Goal: Task Accomplishment & Management: Complete application form

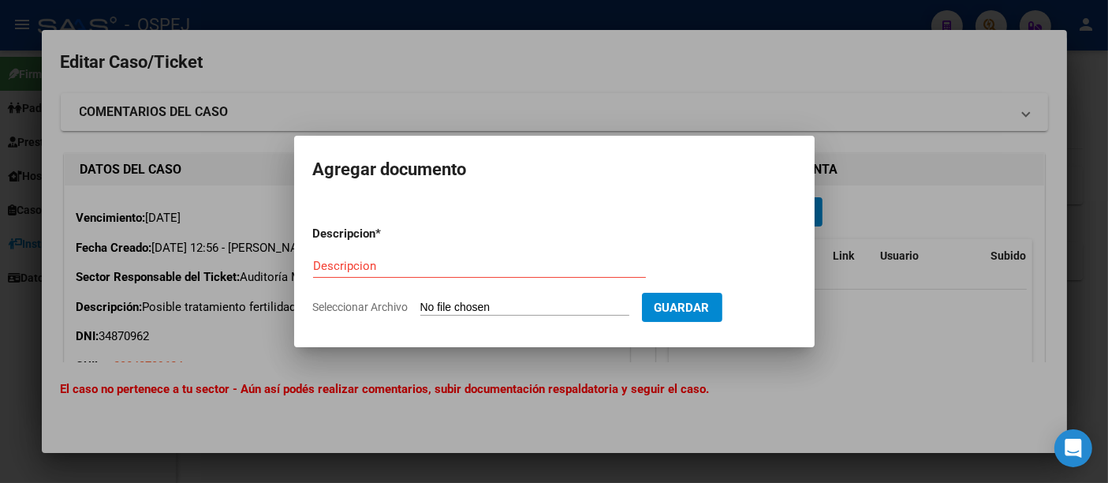
drag, startPoint x: 652, startPoint y: 17, endPoint x: 656, endPoint y: 9, distance: 8.8
click at [656, 9] on div at bounding box center [554, 241] width 1108 height 483
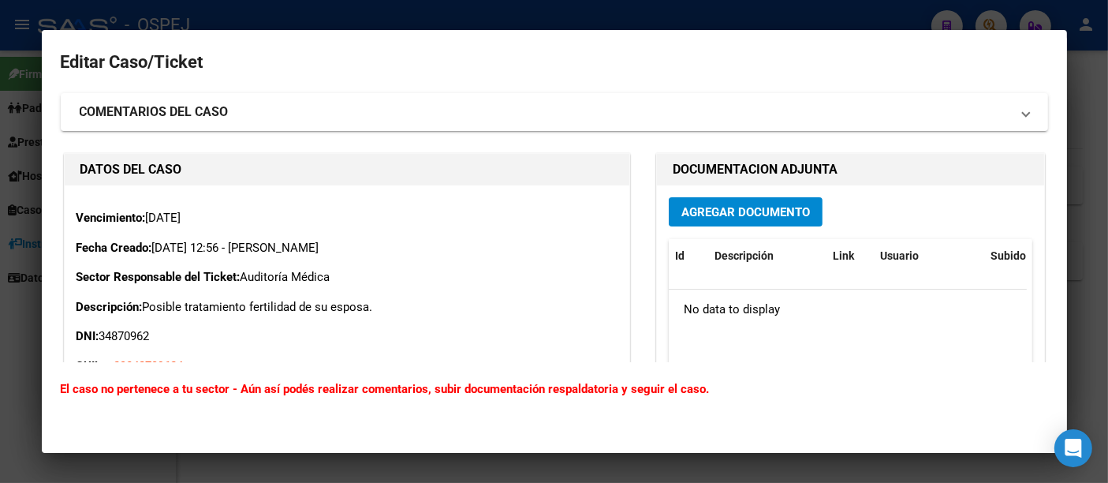
click at [576, 11] on div at bounding box center [554, 241] width 1108 height 483
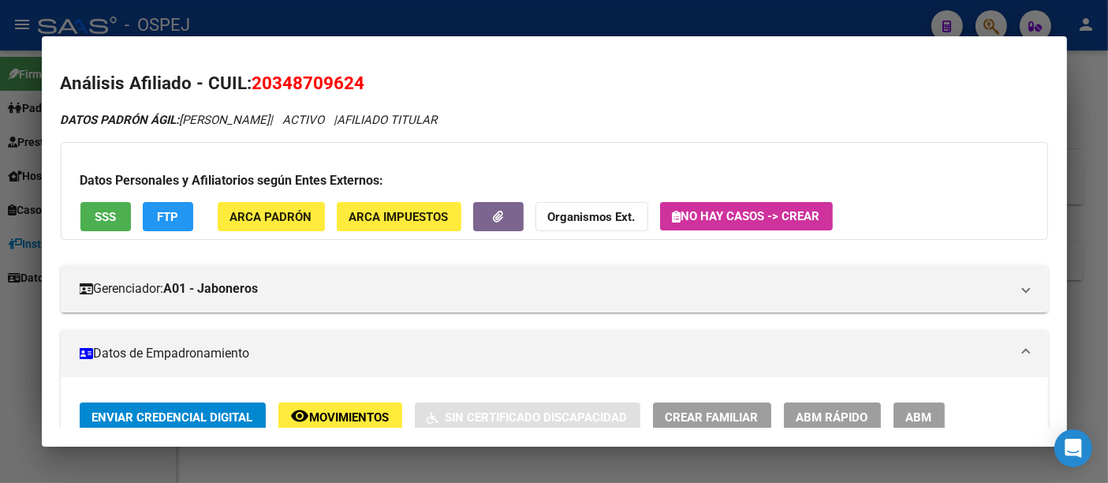
click at [602, 21] on div at bounding box center [554, 241] width 1108 height 483
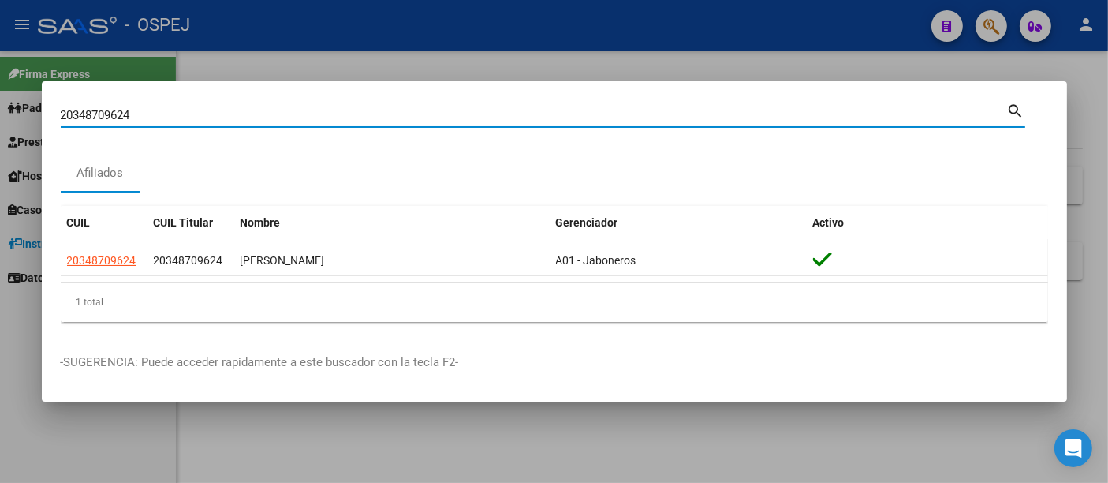
click at [326, 111] on input "20348709624" at bounding box center [534, 115] width 946 height 14
type input "2"
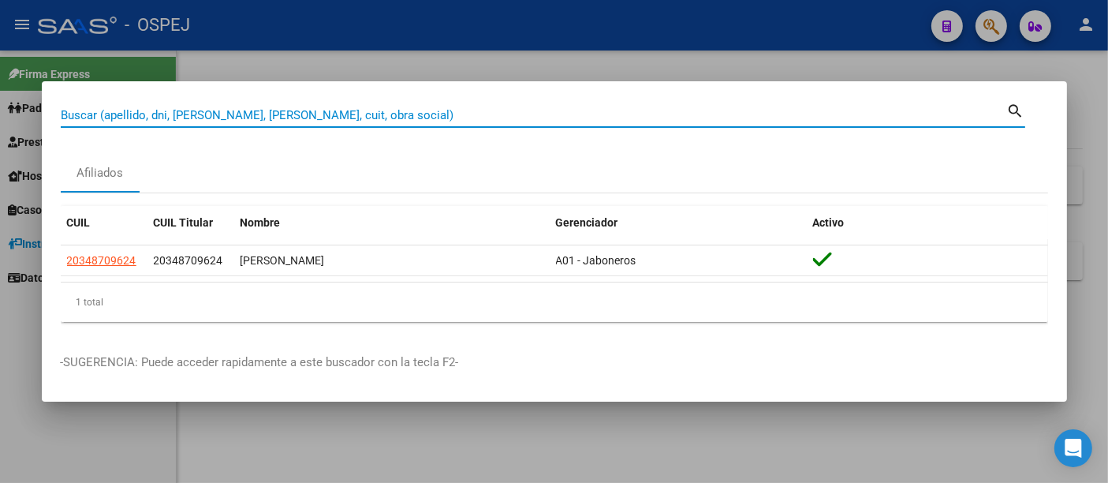
paste input "27 39273508"
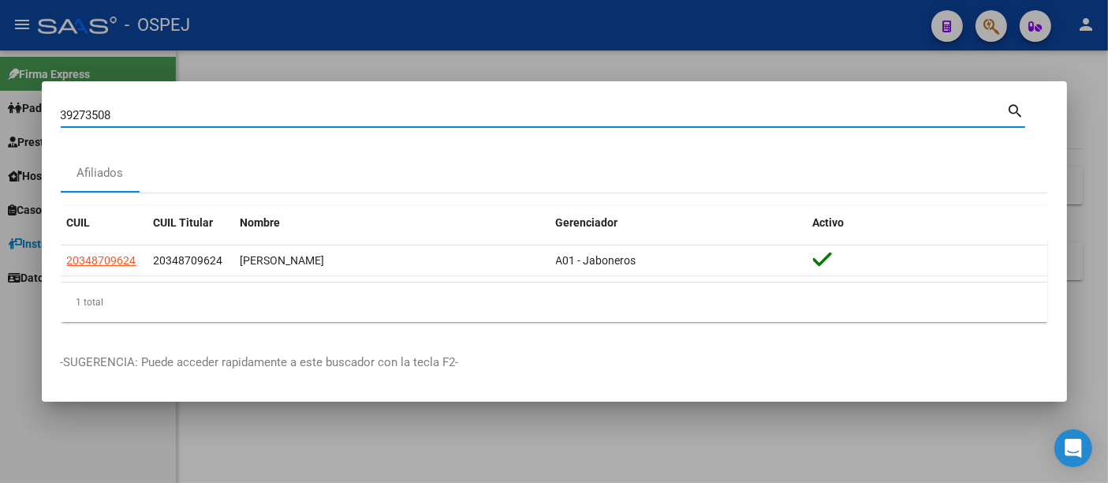
type input "39273508"
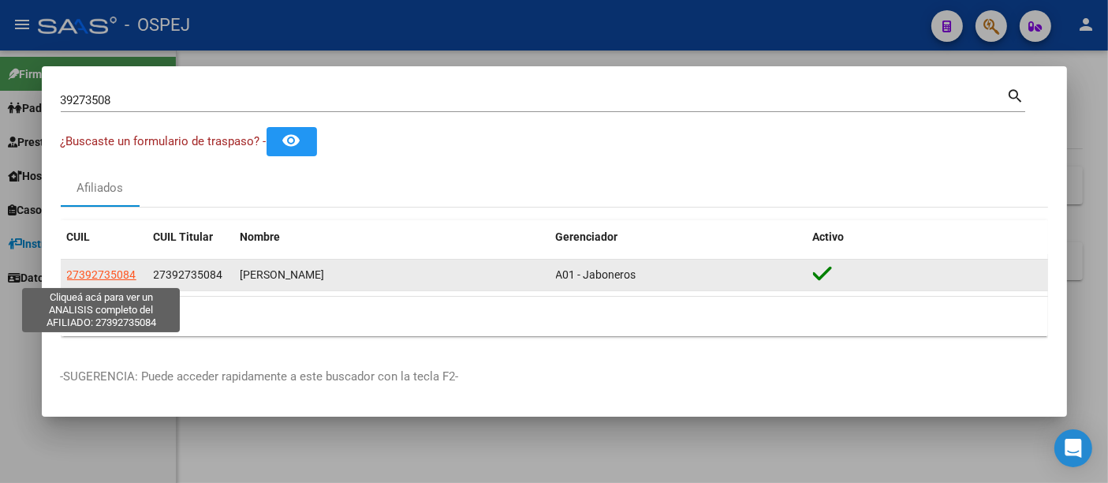
click at [115, 274] on span "27392735084" at bounding box center [101, 274] width 69 height 13
type textarea "27392735084"
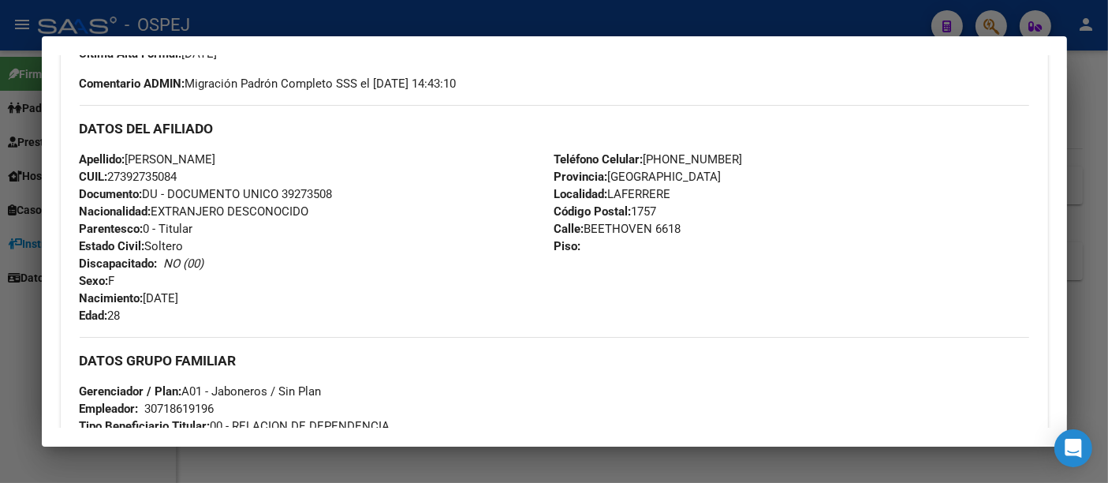
scroll to position [613, 0]
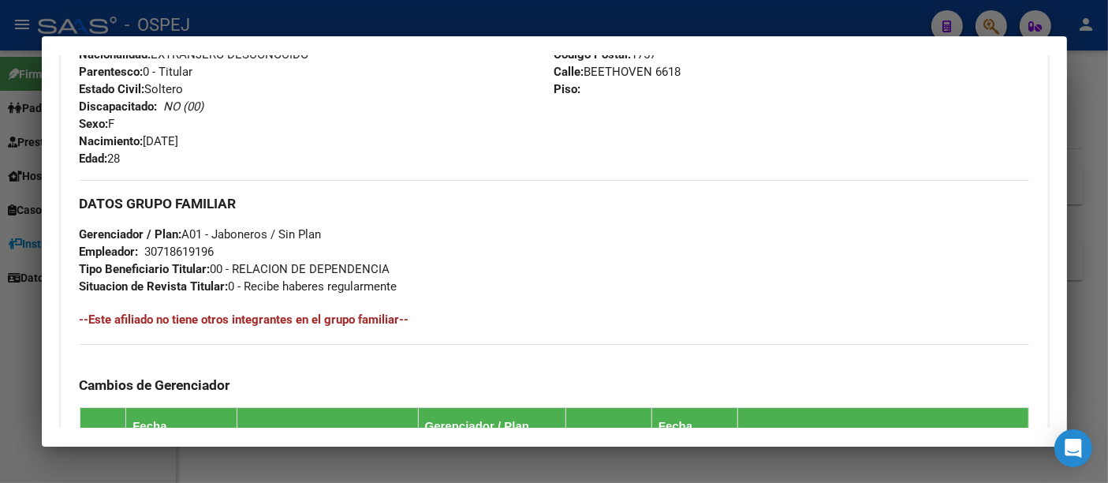
click at [185, 251] on div "30718619196" at bounding box center [179, 251] width 69 height 17
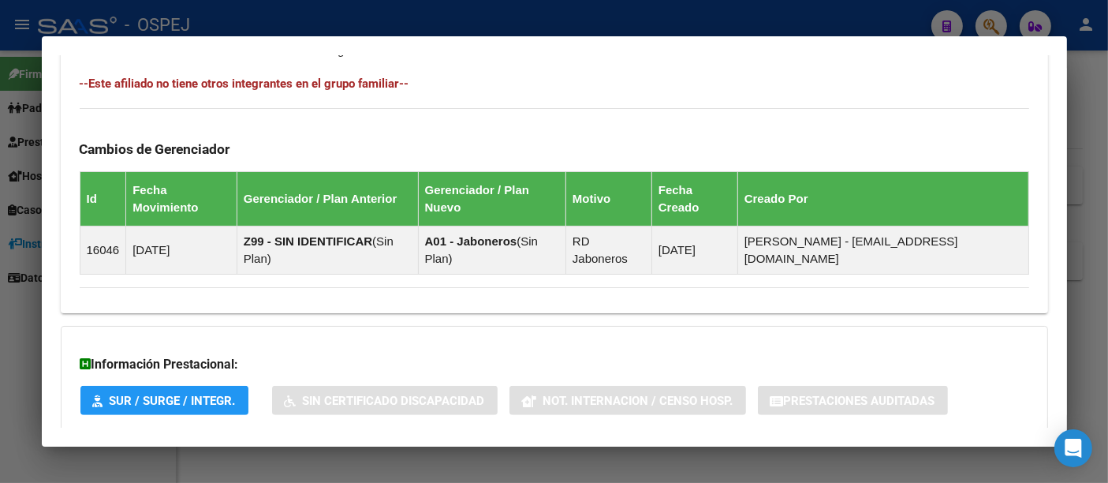
scroll to position [903, 0]
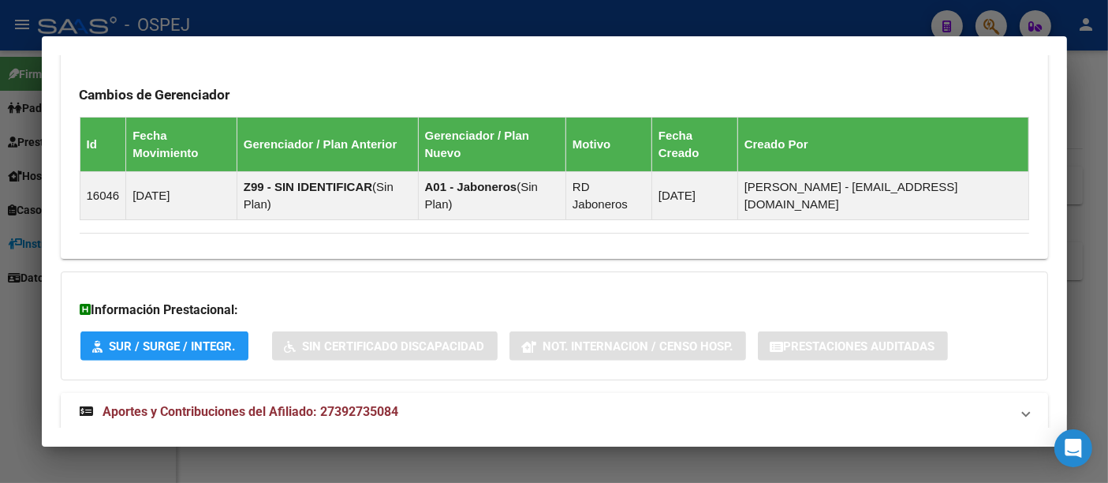
click at [371, 404] on span "Aportes y Contribuciones del Afiliado: 27392735084" at bounding box center [251, 411] width 296 height 15
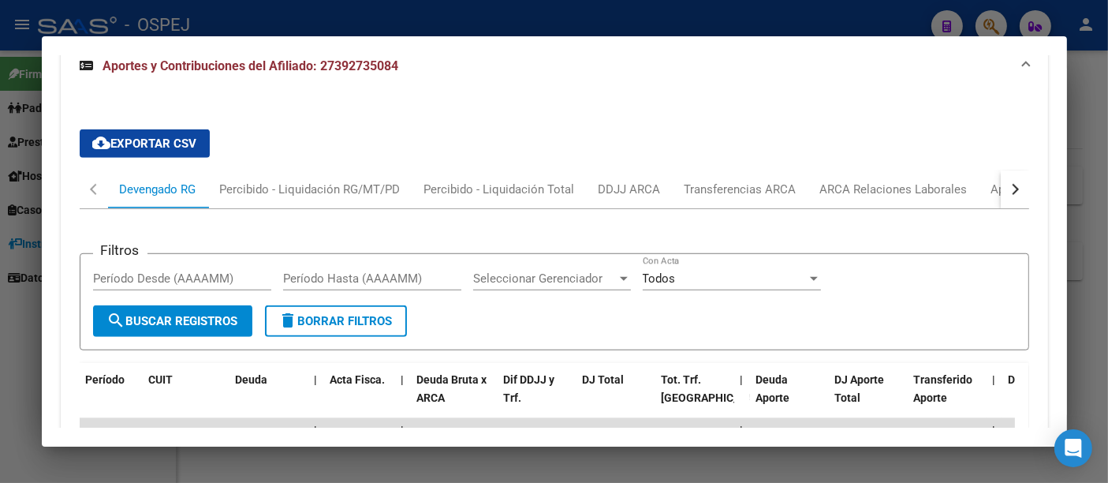
scroll to position [1254, 0]
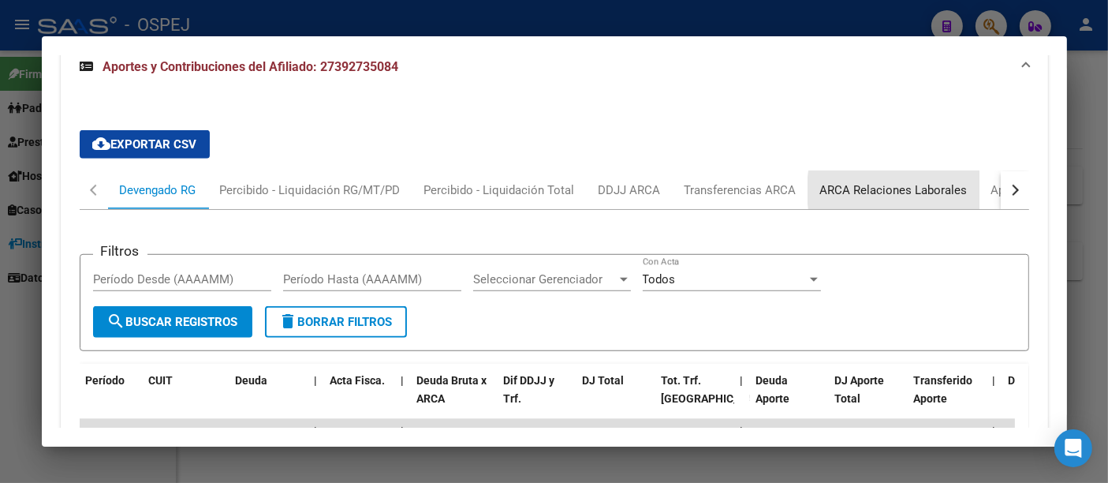
click at [932, 181] on div "ARCA Relaciones Laborales" at bounding box center [893, 189] width 147 height 17
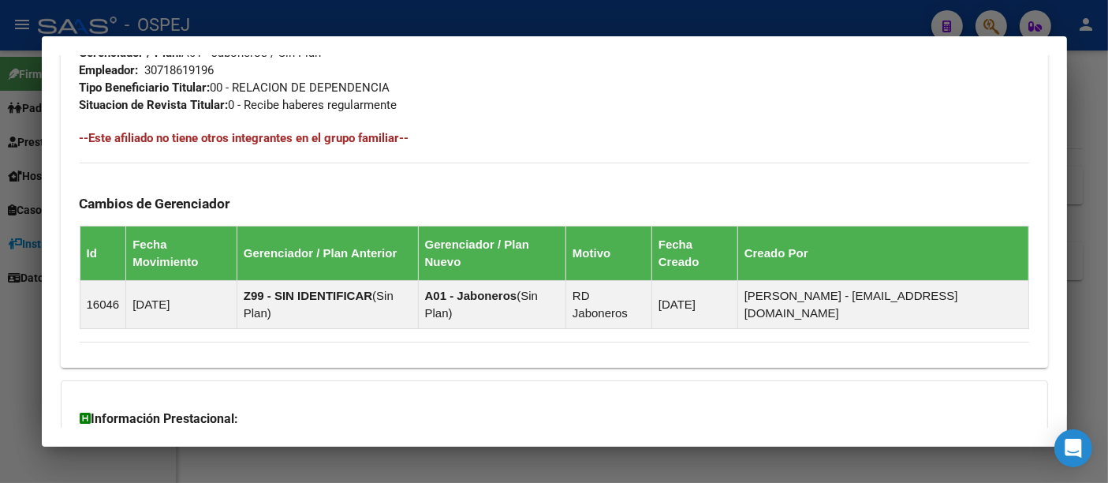
scroll to position [527, 0]
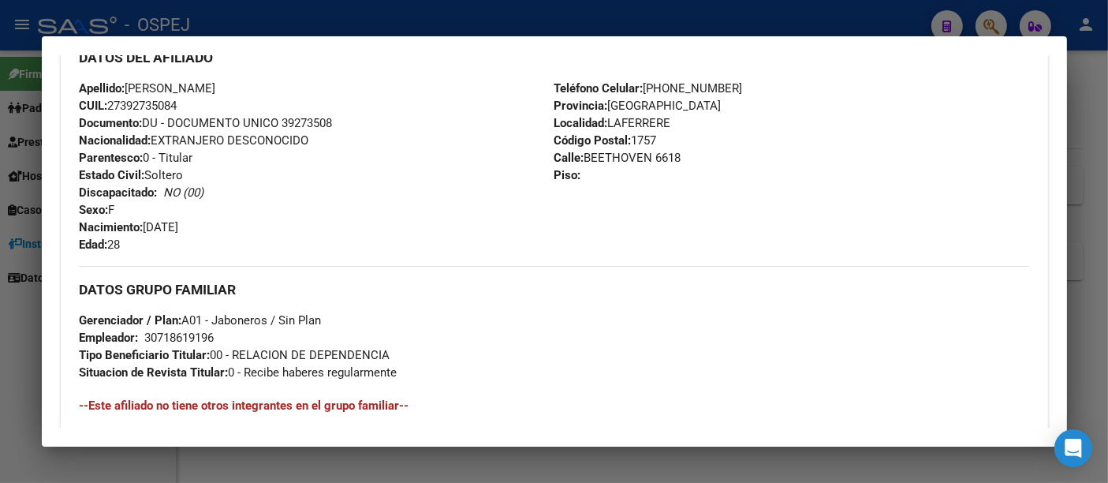
click at [377, 12] on div at bounding box center [554, 241] width 1108 height 483
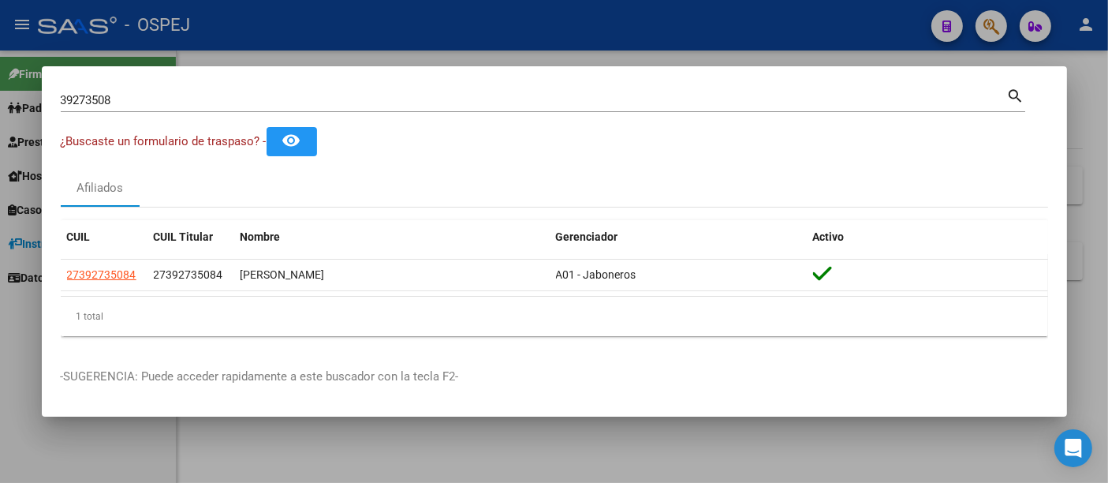
click at [151, 91] on div "39273508 Buscar (apellido, dni, [PERSON_NAME], [PERSON_NAME], cuit, obra social…" at bounding box center [543, 98] width 964 height 27
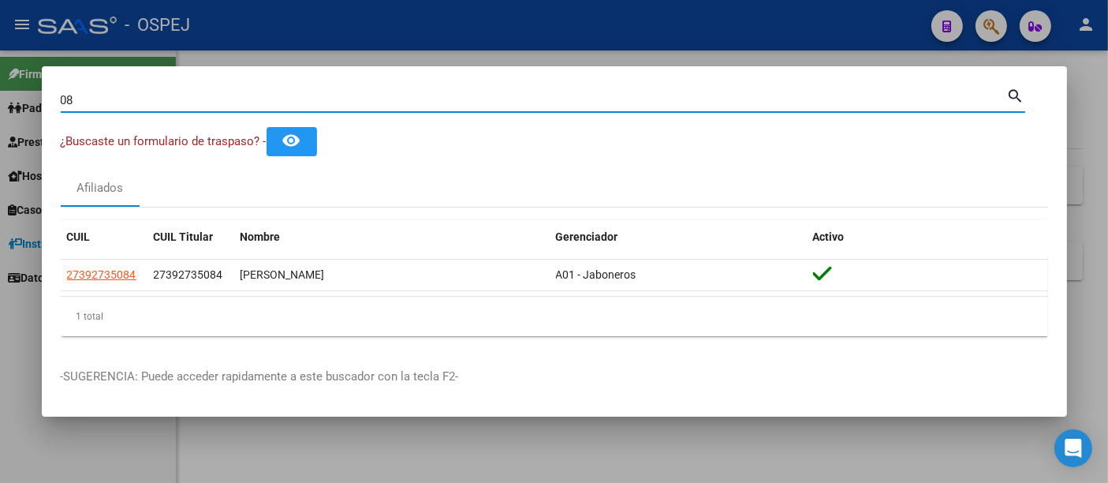
type input "8"
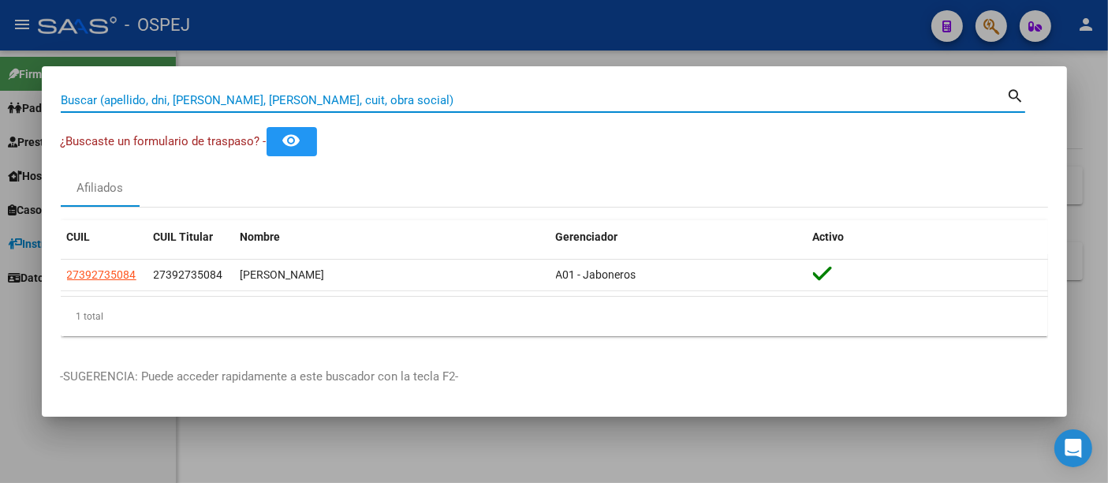
paste input "20348709624"
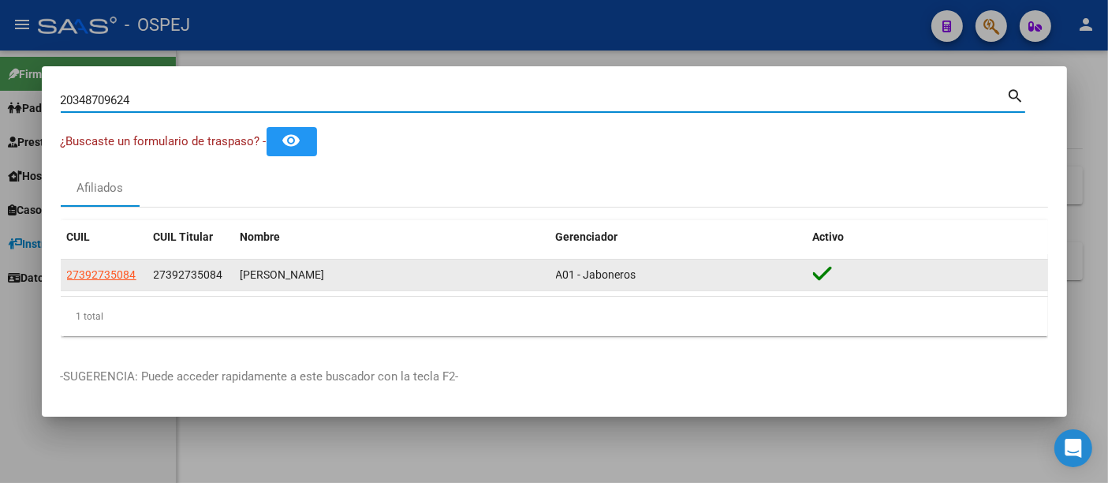
type input "20348709624"
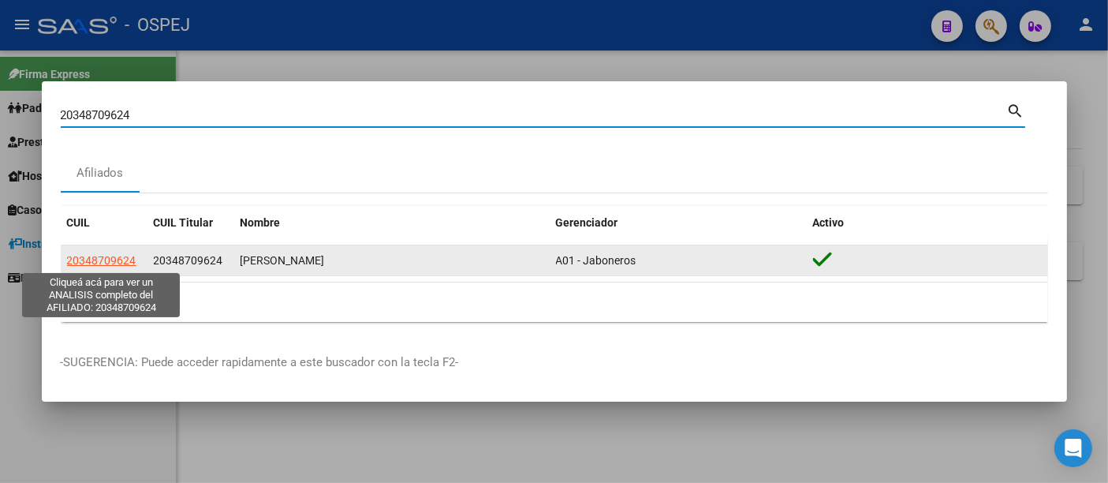
click at [116, 258] on span "20348709624" at bounding box center [101, 260] width 69 height 13
type textarea "20348709624"
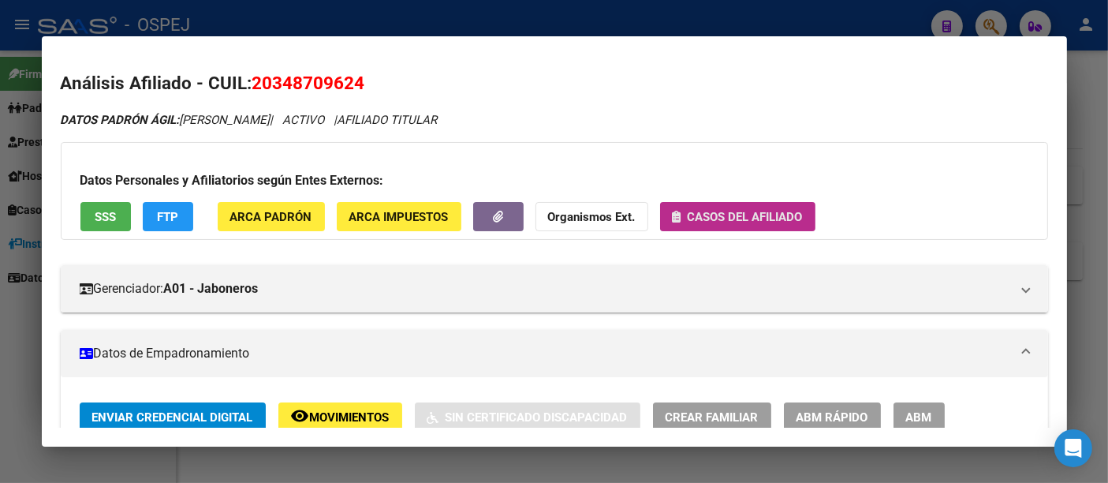
click at [721, 213] on span "Casos del afiliado" at bounding box center [745, 217] width 115 height 14
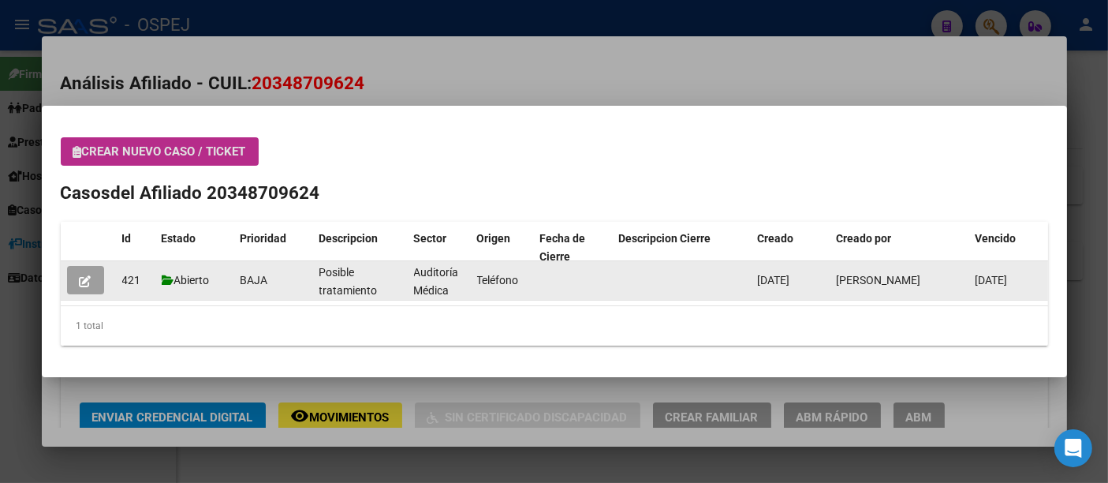
click at [80, 275] on icon "button" at bounding box center [86, 281] width 12 height 12
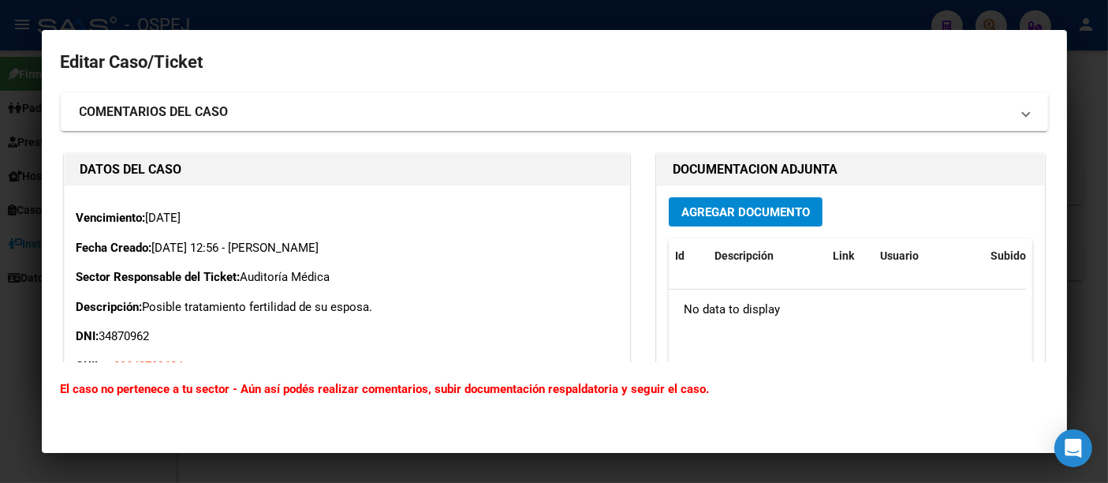
click at [770, 216] on span "Agregar Documento" at bounding box center [745, 212] width 129 height 14
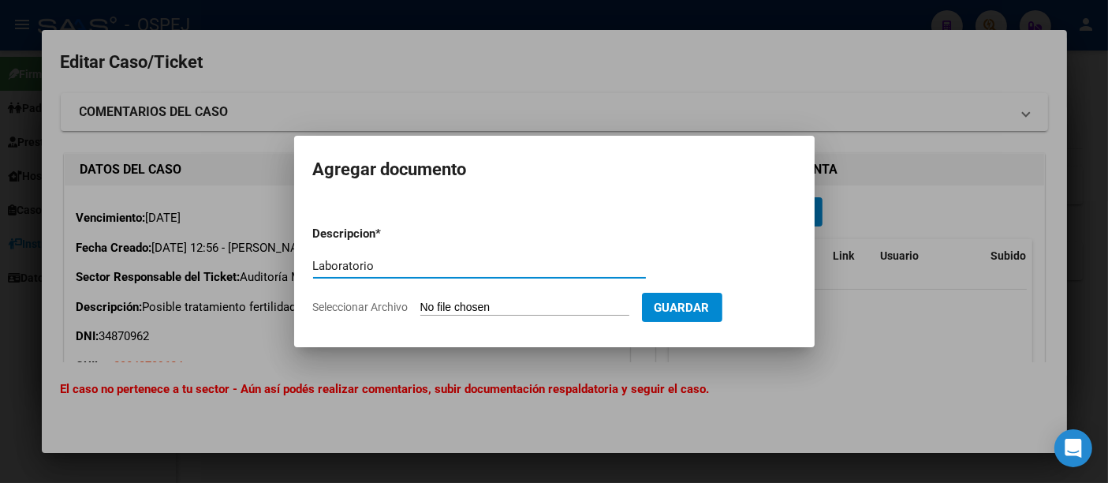
type input "Laboratorio"
click at [432, 307] on input "Seleccionar Archivo" at bounding box center [524, 307] width 209 height 15
type input "C:\fakepath\[PERSON_NAME].pdf"
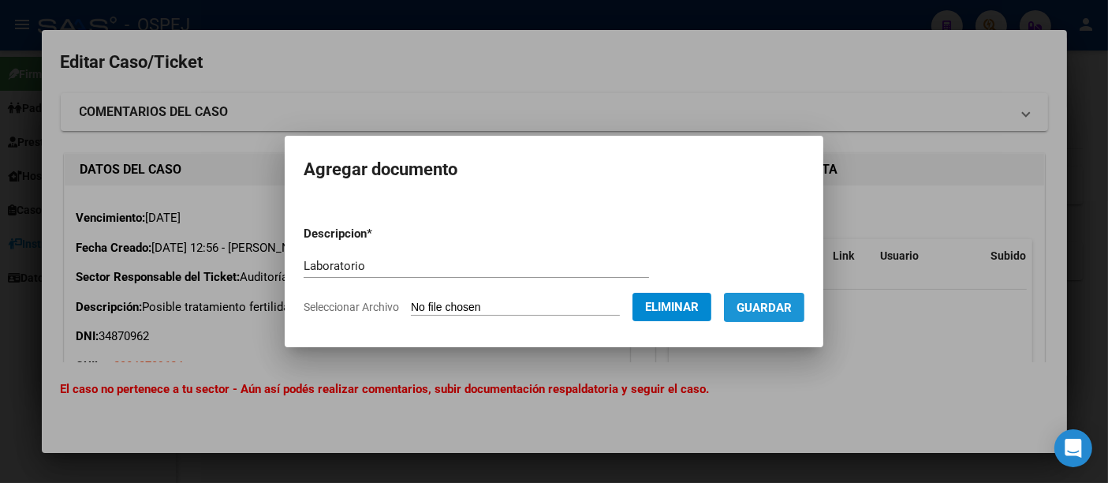
click at [770, 312] on span "Guardar" at bounding box center [763, 307] width 55 height 14
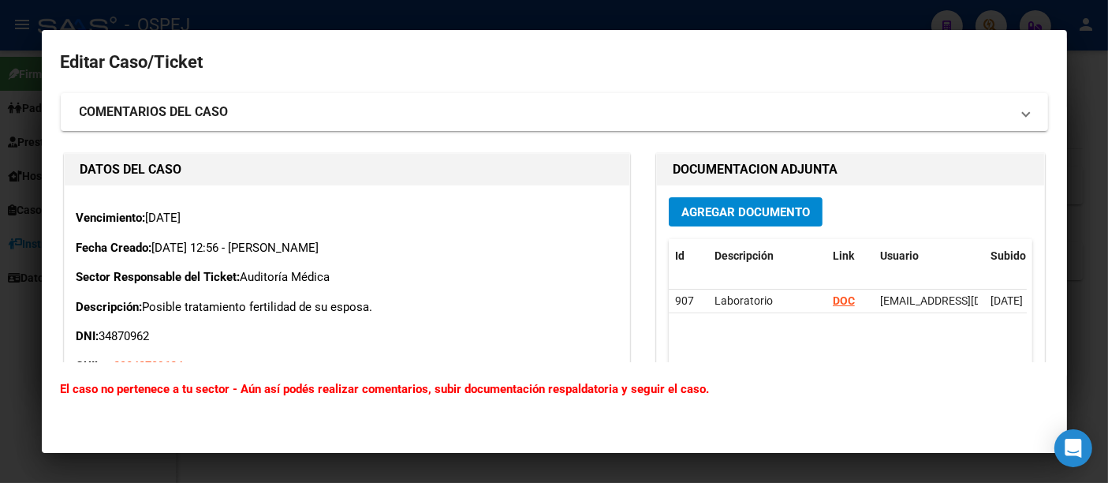
click at [493, 17] on div at bounding box center [554, 241] width 1108 height 483
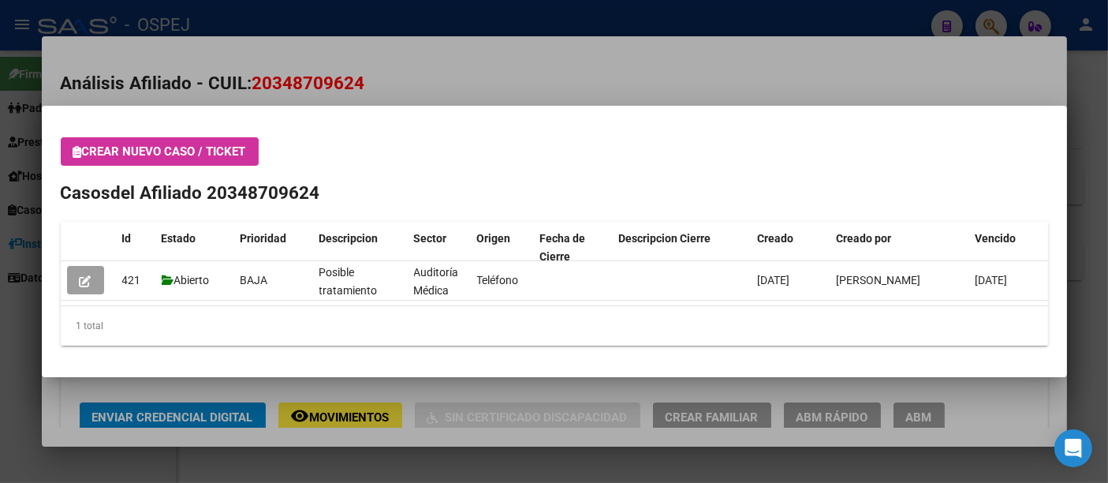
click at [414, 8] on div at bounding box center [554, 241] width 1108 height 483
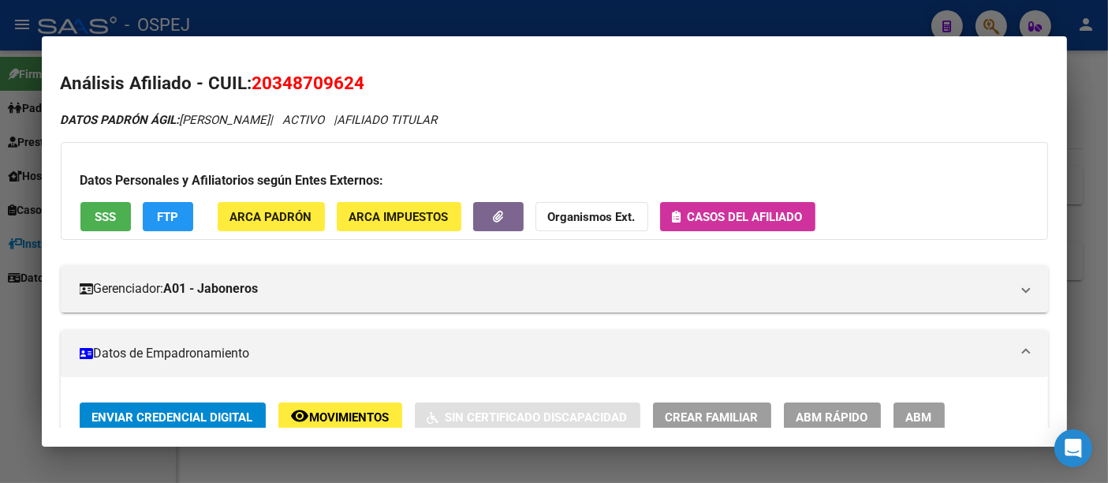
click at [342, 10] on div at bounding box center [554, 241] width 1108 height 483
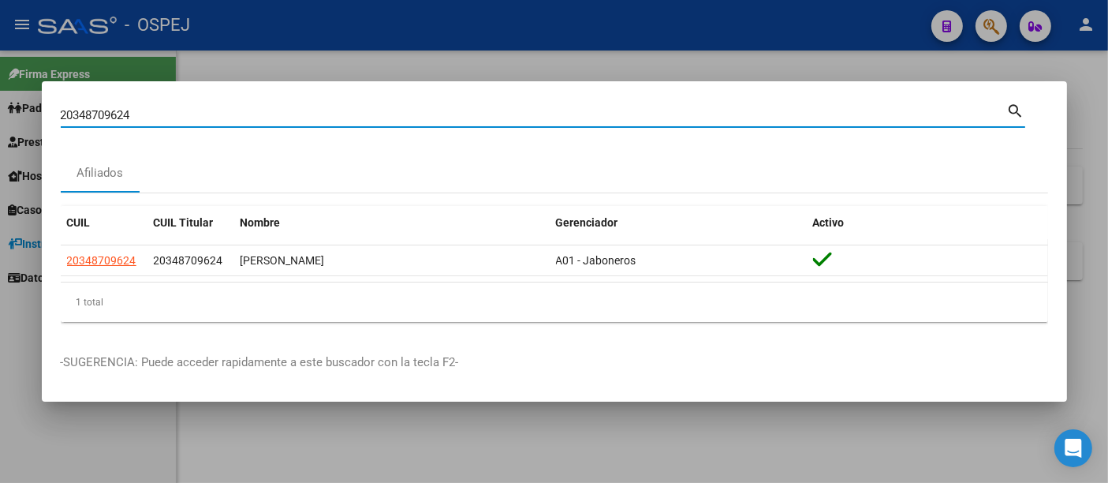
click at [210, 114] on input "20348709624" at bounding box center [534, 115] width 946 height 14
type input "2"
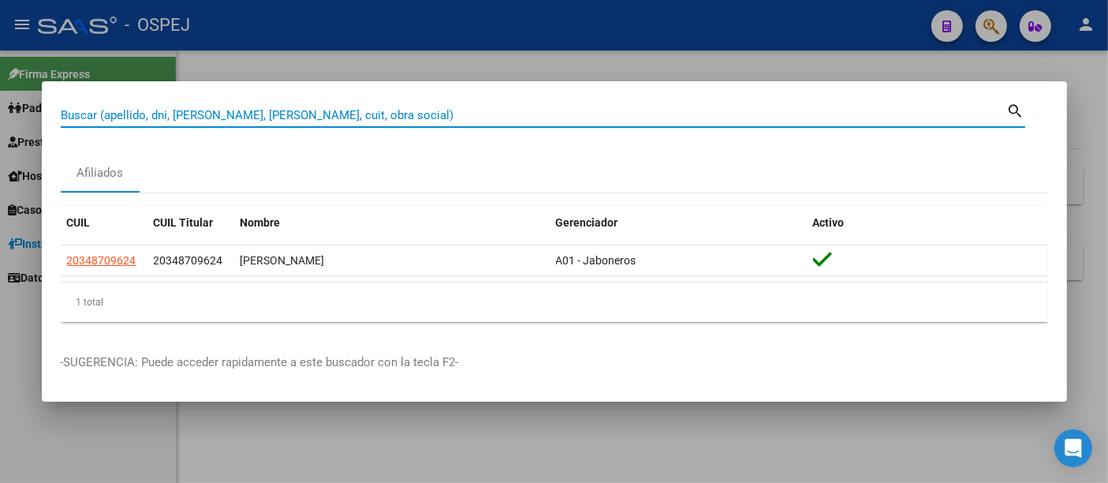
paste input "27325361609"
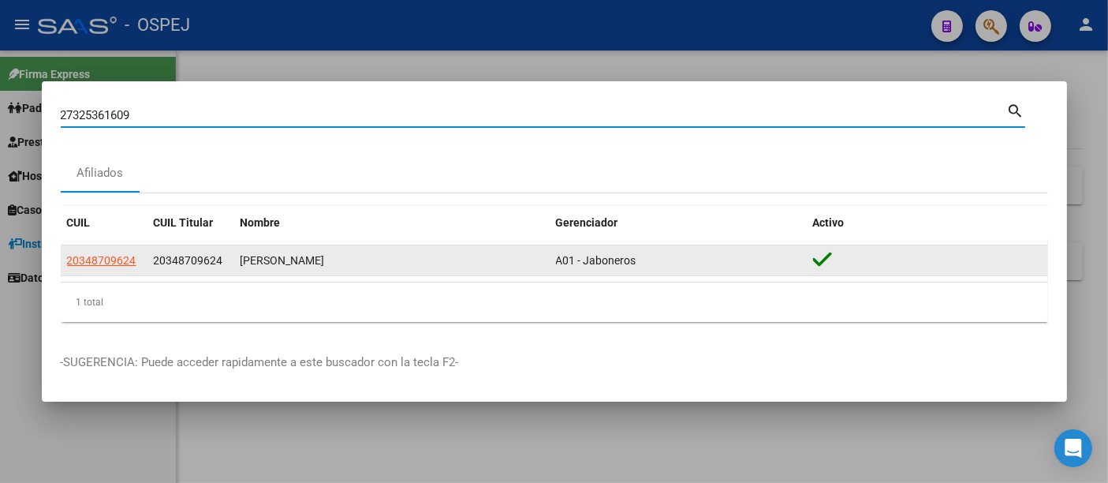
type input "27325361609"
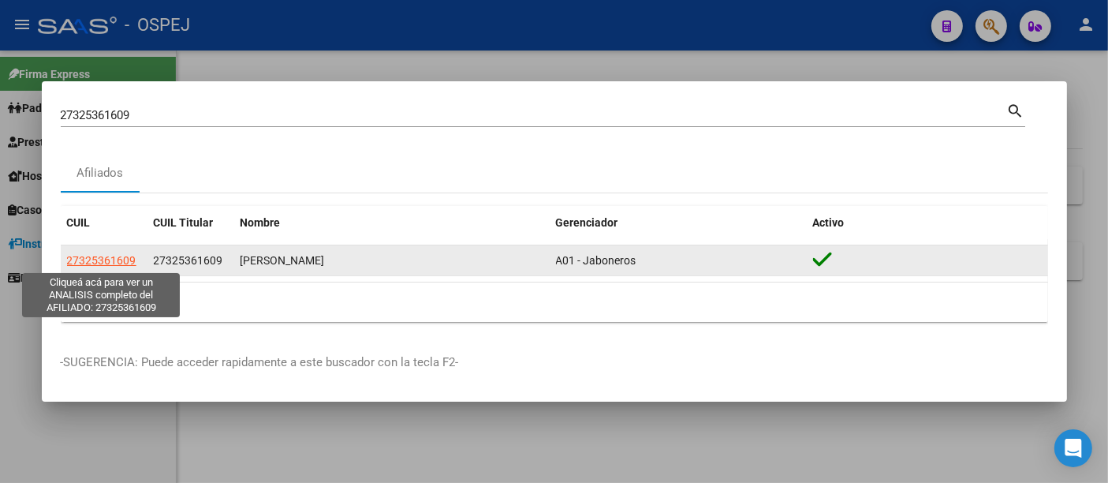
click at [95, 259] on span "27325361609" at bounding box center [101, 260] width 69 height 13
type textarea "27325361609"
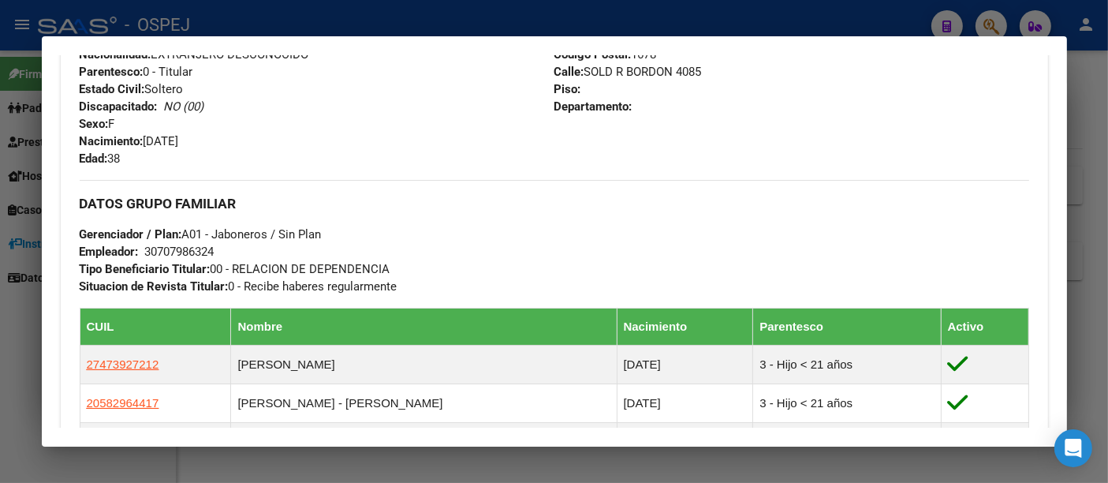
scroll to position [700, 0]
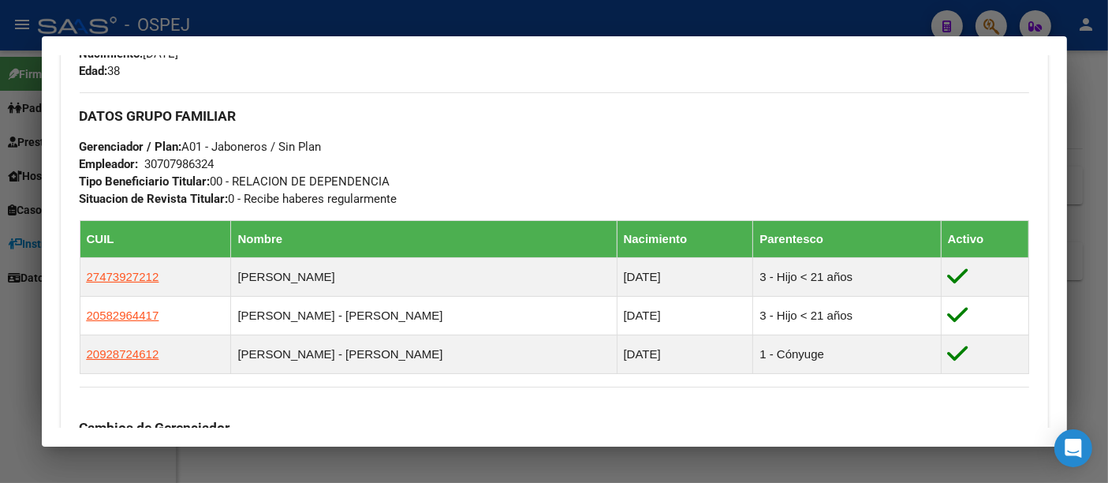
click at [207, 167] on div "30707986324" at bounding box center [179, 163] width 69 height 17
click at [203, 166] on div "30707986324" at bounding box center [179, 163] width 69 height 17
click at [173, 158] on div "30707986324" at bounding box center [179, 163] width 69 height 17
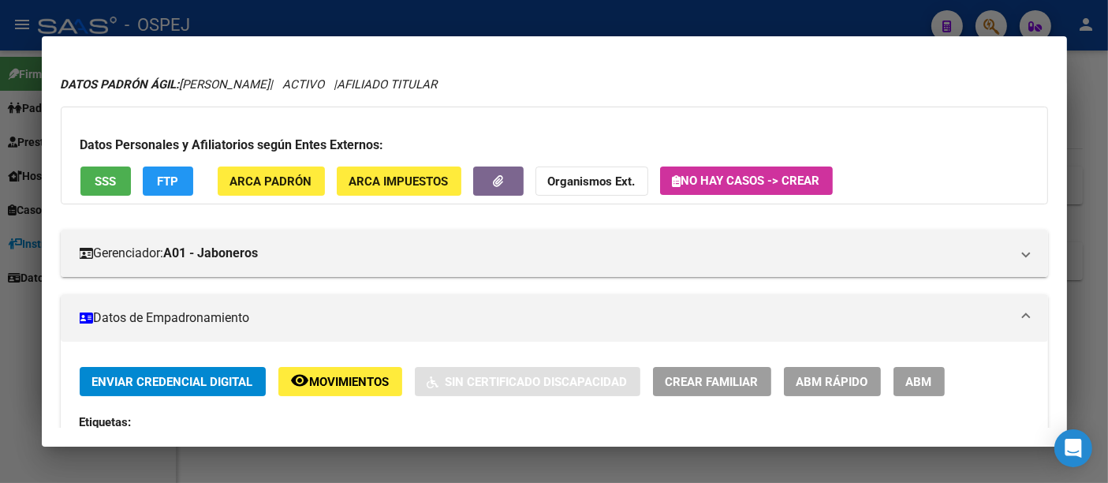
scroll to position [0, 0]
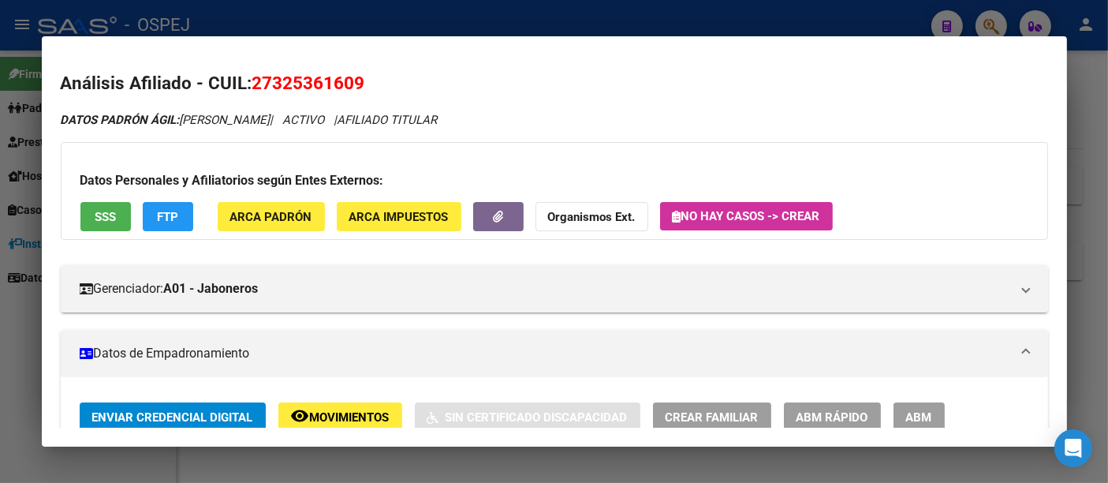
click at [703, 210] on span "No hay casos -> Crear" at bounding box center [746, 216] width 147 height 14
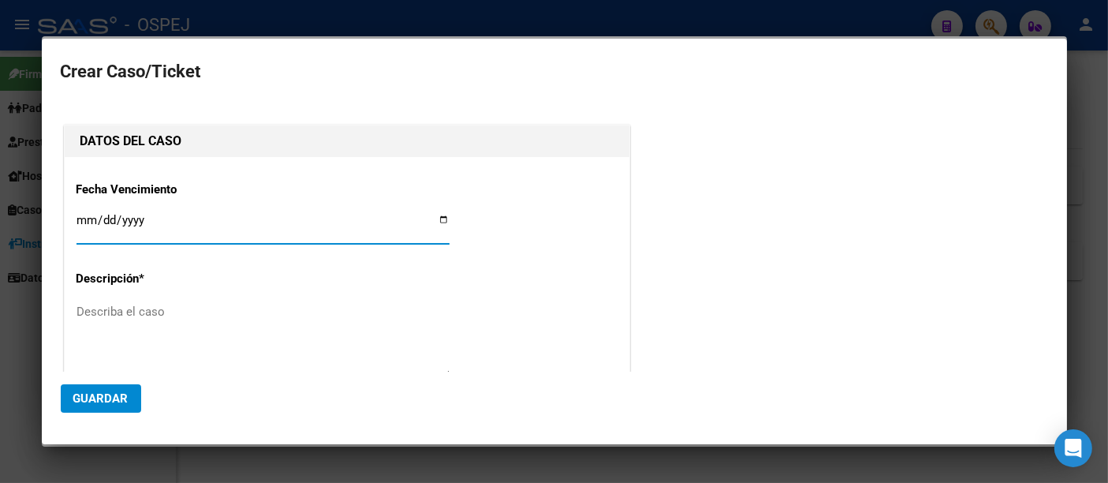
type input "27-32536160-9"
type input "[PERSON_NAME]"
type input "[DATE]"
click at [107, 311] on textarea "Describa el caso" at bounding box center [262, 340] width 373 height 74
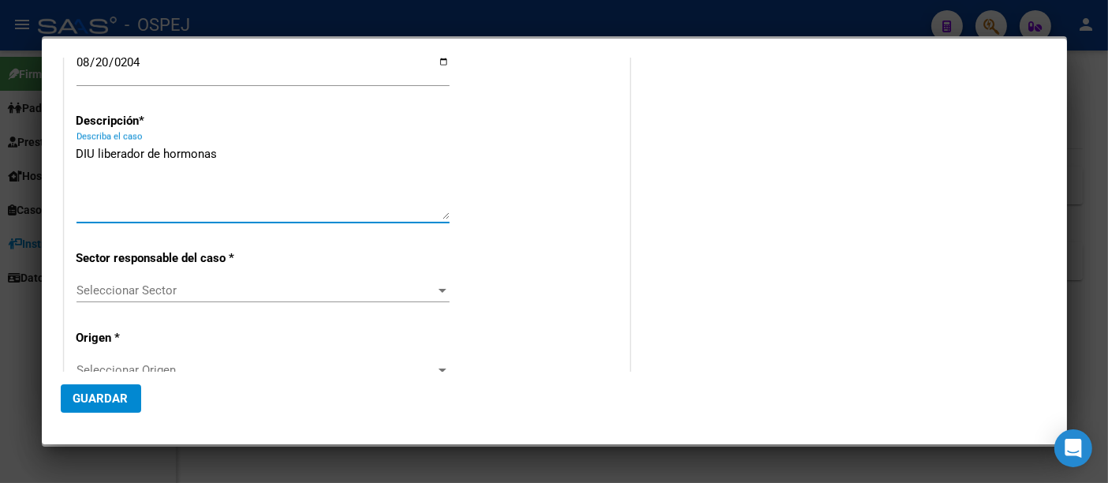
scroll to position [175, 0]
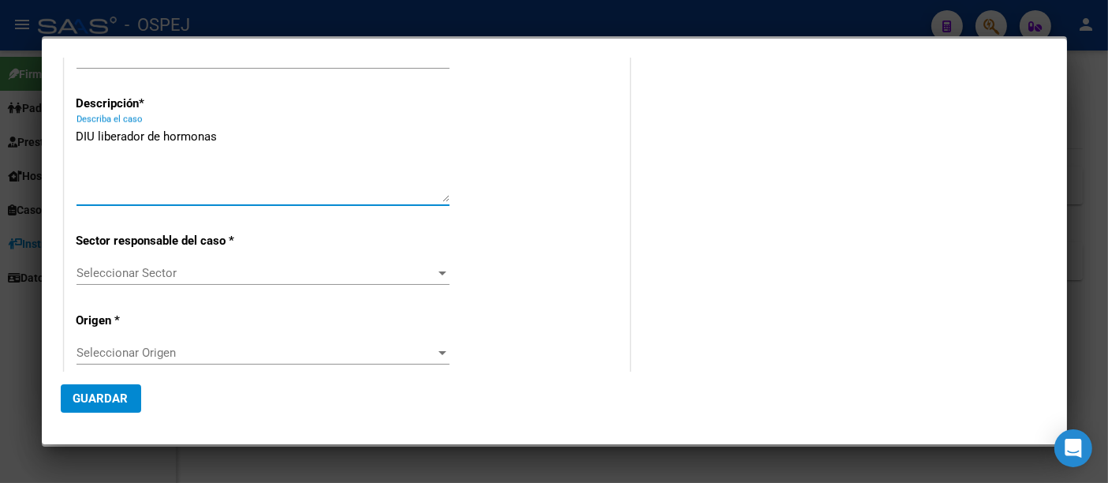
type textarea "DIU liberador de hormonas"
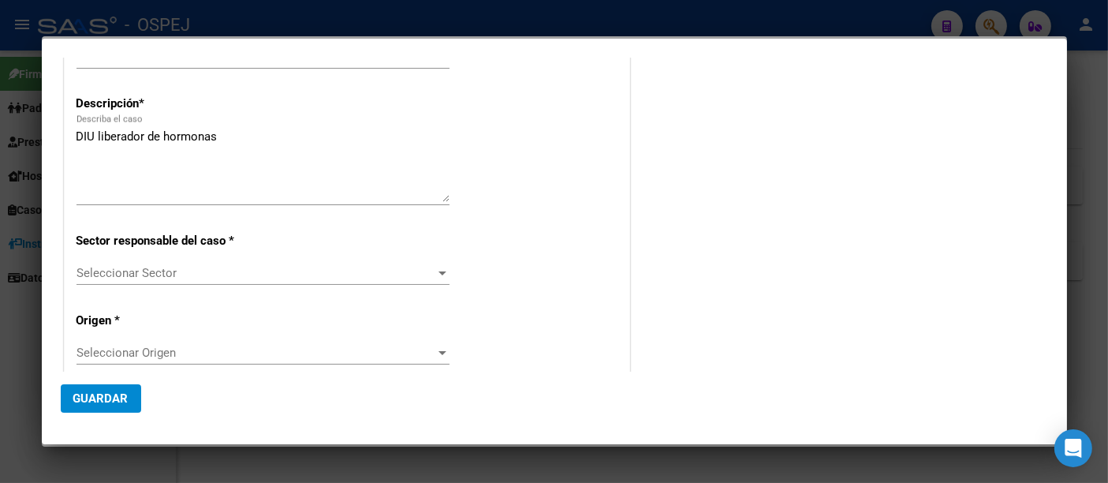
click at [135, 264] on div "Seleccionar Sector Seleccionar Sector" at bounding box center [262, 273] width 373 height 24
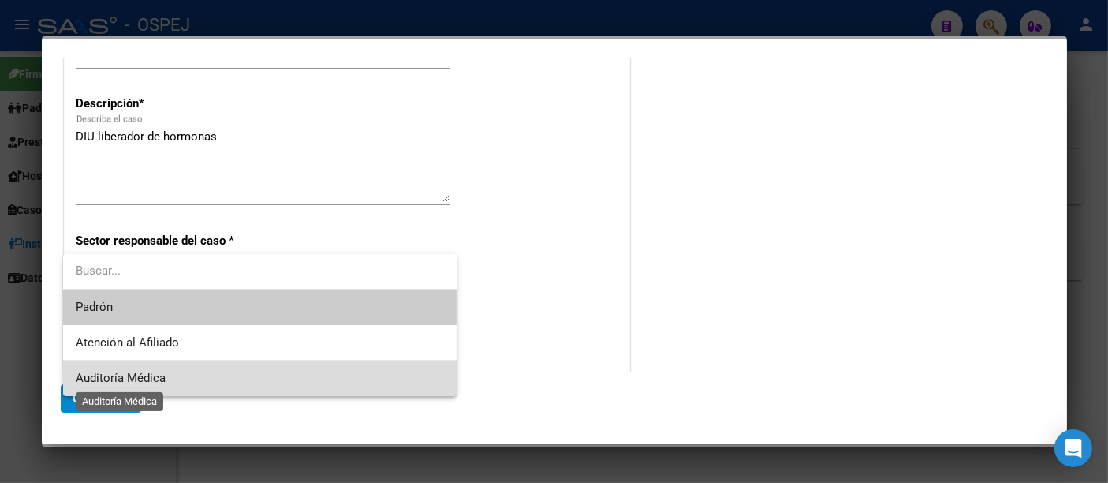
click at [110, 375] on span "Auditoría Médica" at bounding box center [121, 378] width 90 height 14
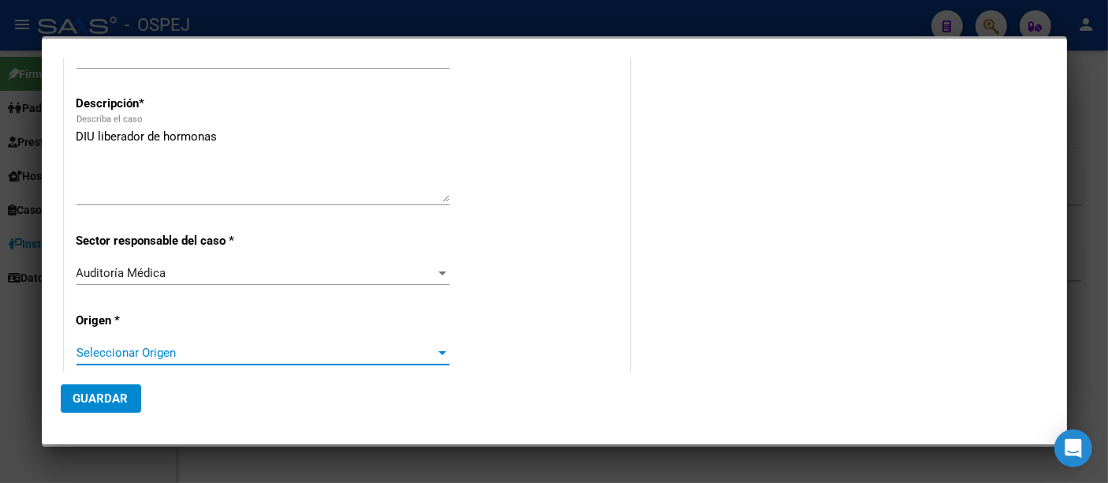
click at [107, 345] on span "Seleccionar Origen" at bounding box center [255, 352] width 359 height 14
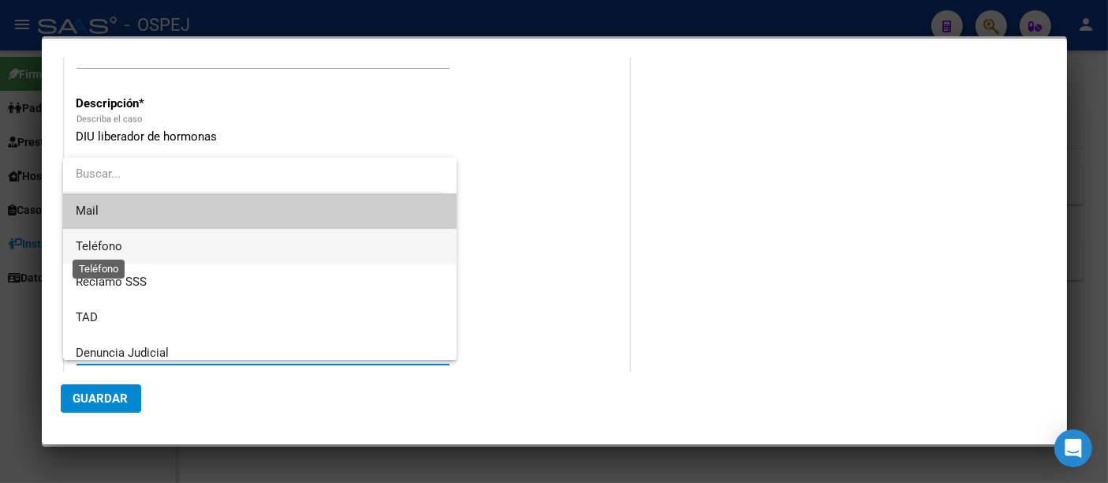
click at [103, 248] on span "Teléfono" at bounding box center [99, 246] width 47 height 14
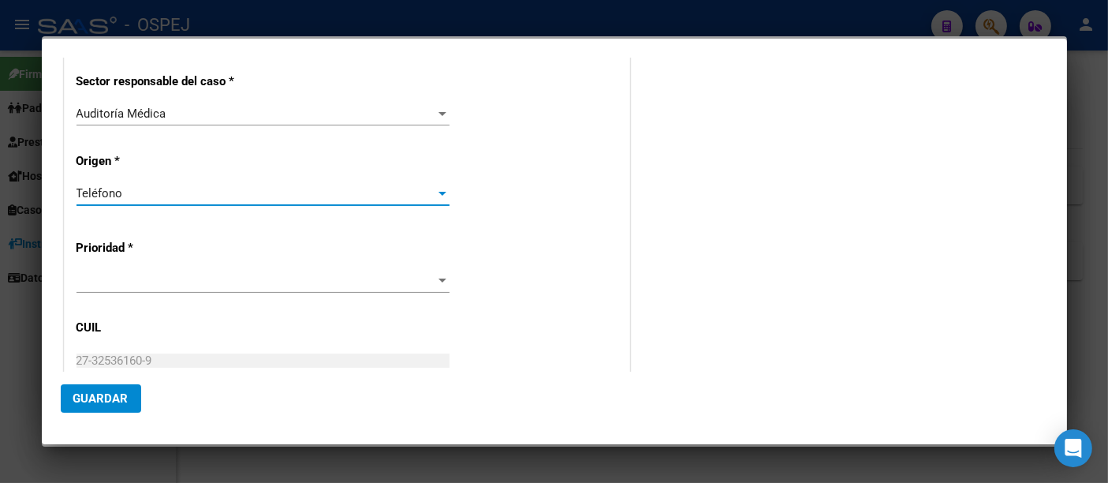
scroll to position [350, 0]
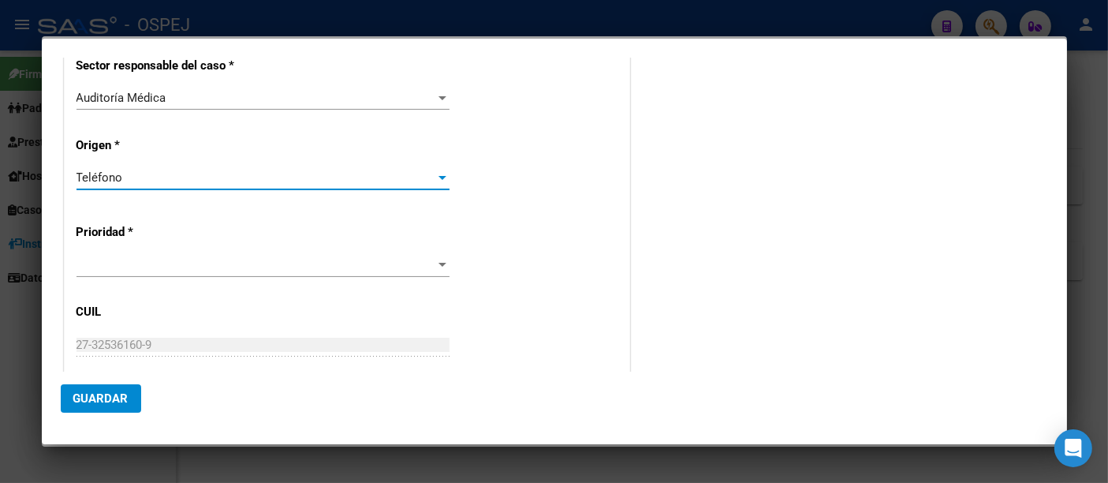
click at [94, 266] on span at bounding box center [255, 265] width 359 height 14
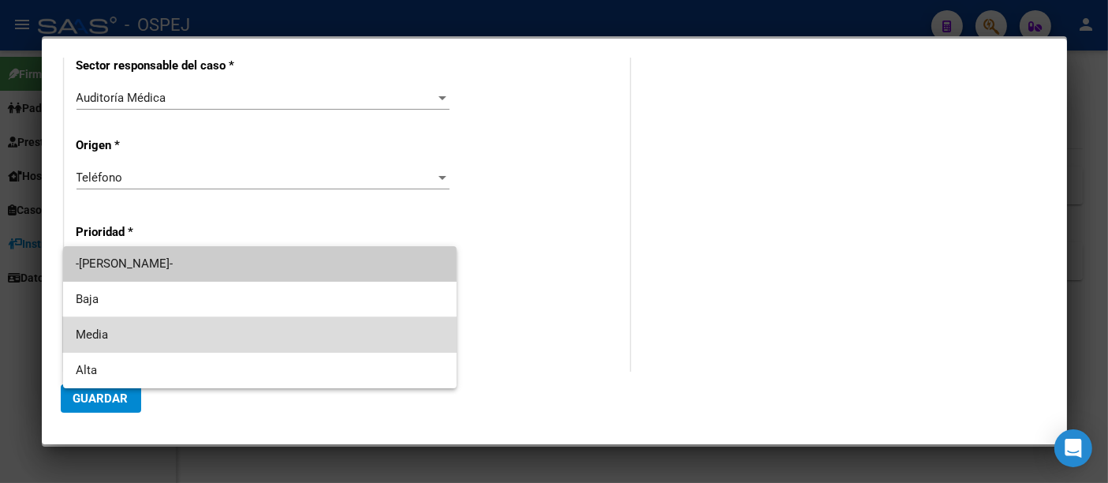
click at [82, 333] on span "Media" at bounding box center [260, 334] width 368 height 35
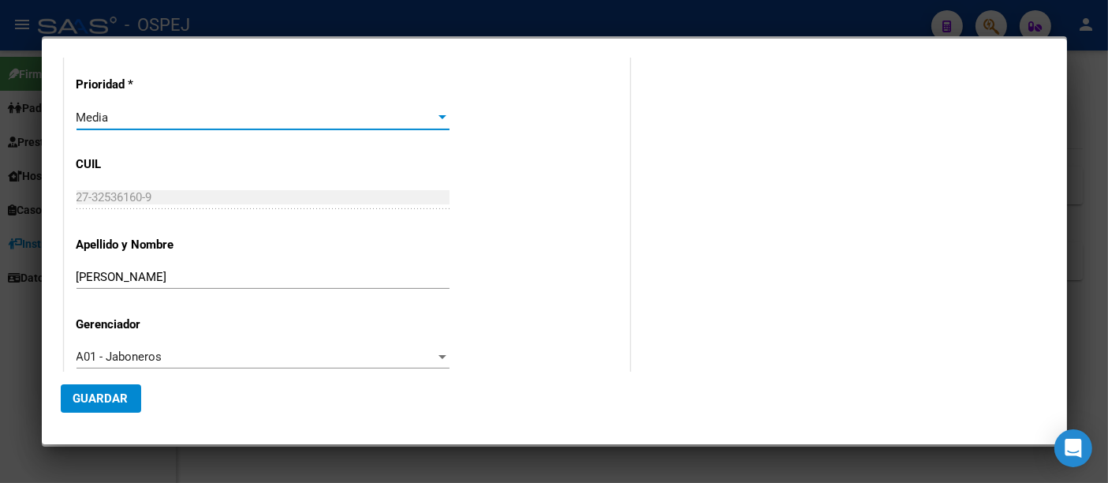
scroll to position [524, 0]
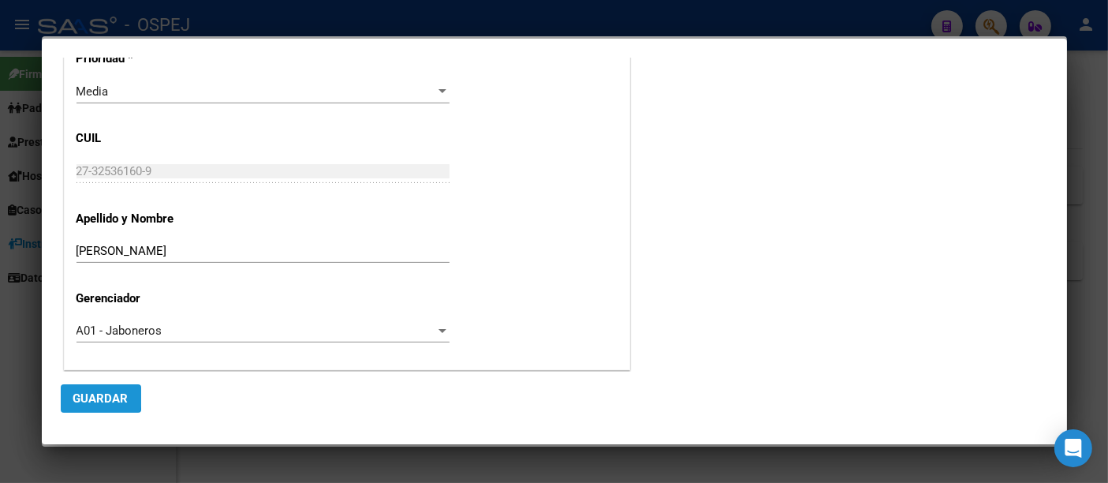
click at [91, 397] on span "Guardar" at bounding box center [100, 398] width 55 height 14
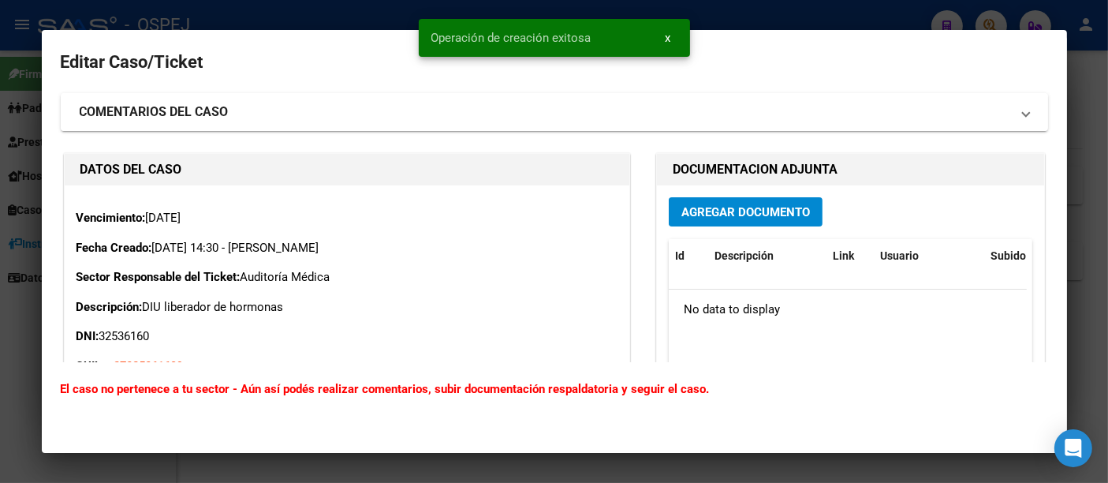
click at [213, 108] on strong "COMENTARIOS DEL CASO" at bounding box center [154, 112] width 149 height 19
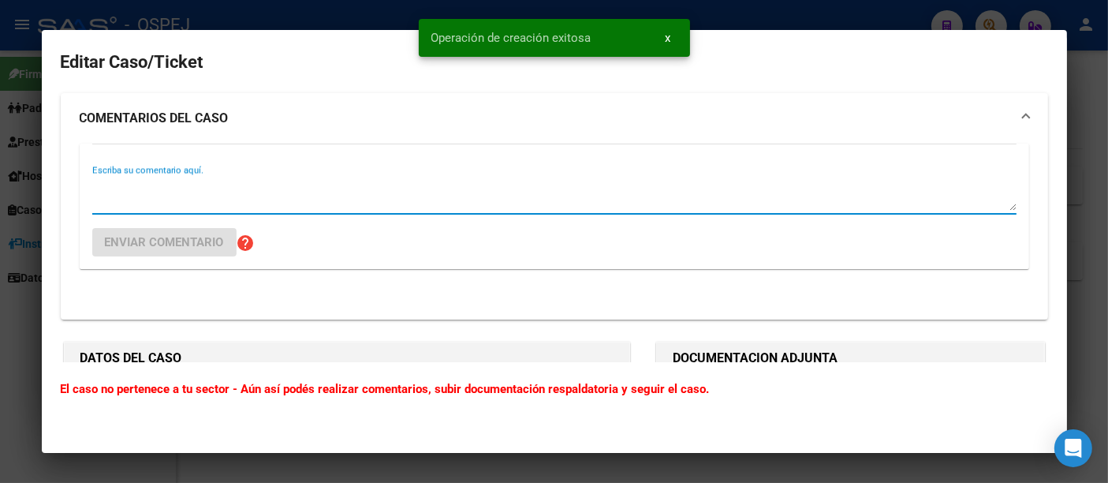
click at [269, 195] on textarea "Escriba su comentario aquí." at bounding box center [554, 195] width 924 height 32
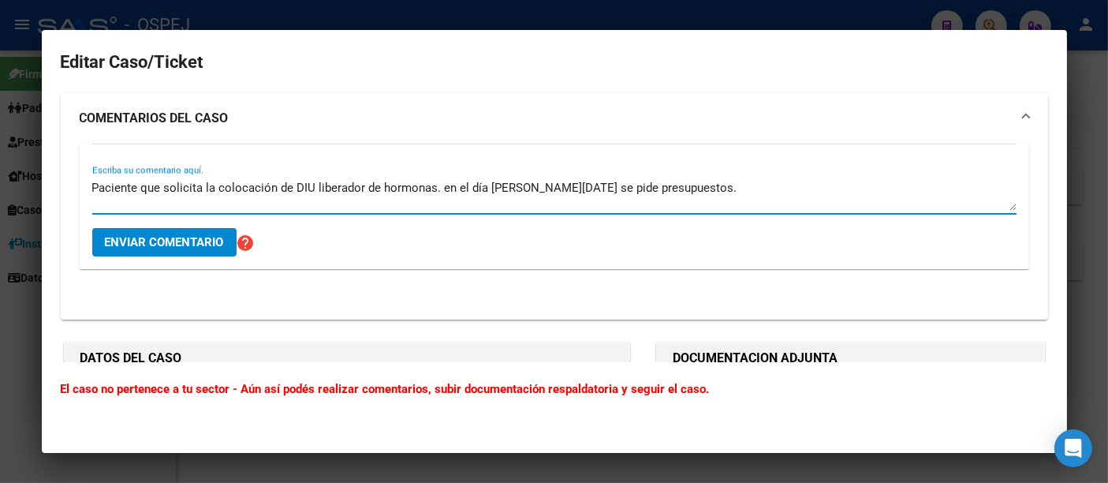
click at [560, 196] on textarea "Paciente que solicita la colocación de DIU liberador de hormonas. en el día [PE…" at bounding box center [554, 195] width 924 height 32
type textarea "Paciente que solicita la colocación de DIU liberador de hormonas. en el día [PE…"
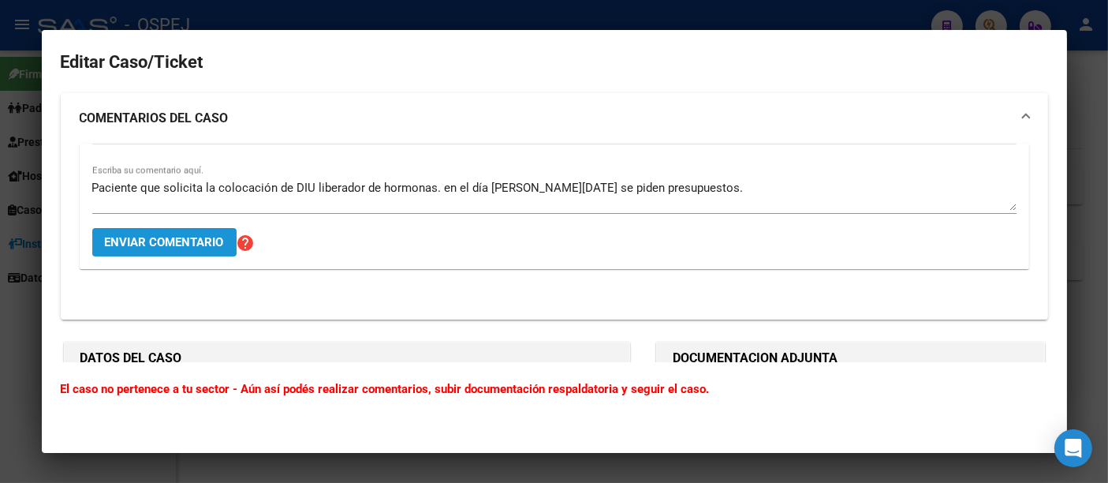
click at [169, 240] on span "Enviar comentario" at bounding box center [164, 242] width 119 height 14
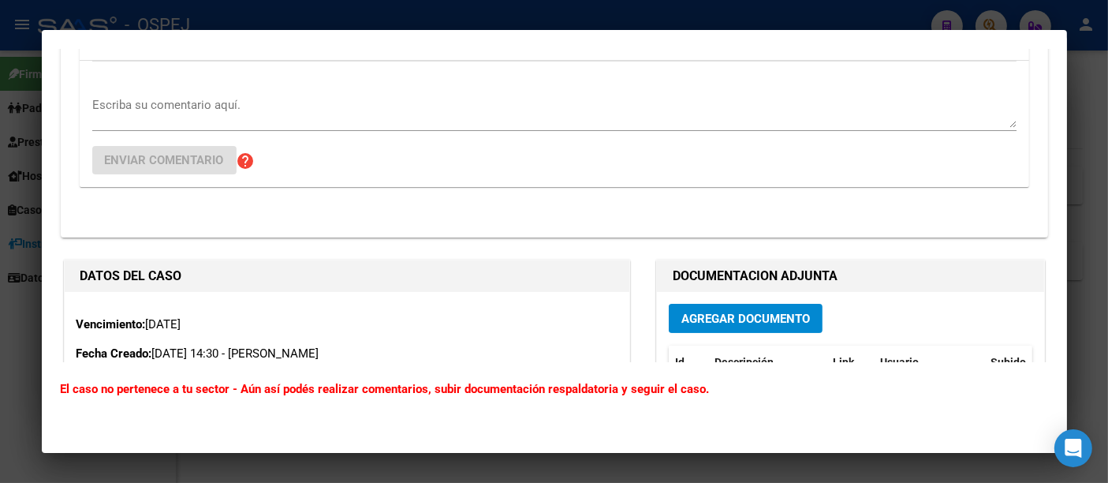
scroll to position [263, 0]
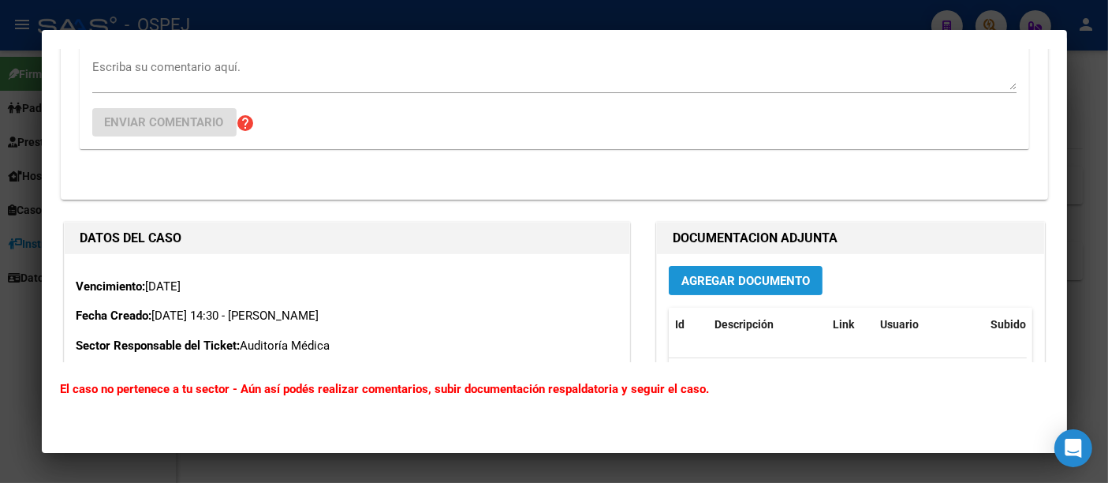
click at [721, 275] on span "Agregar Documento" at bounding box center [745, 281] width 129 height 14
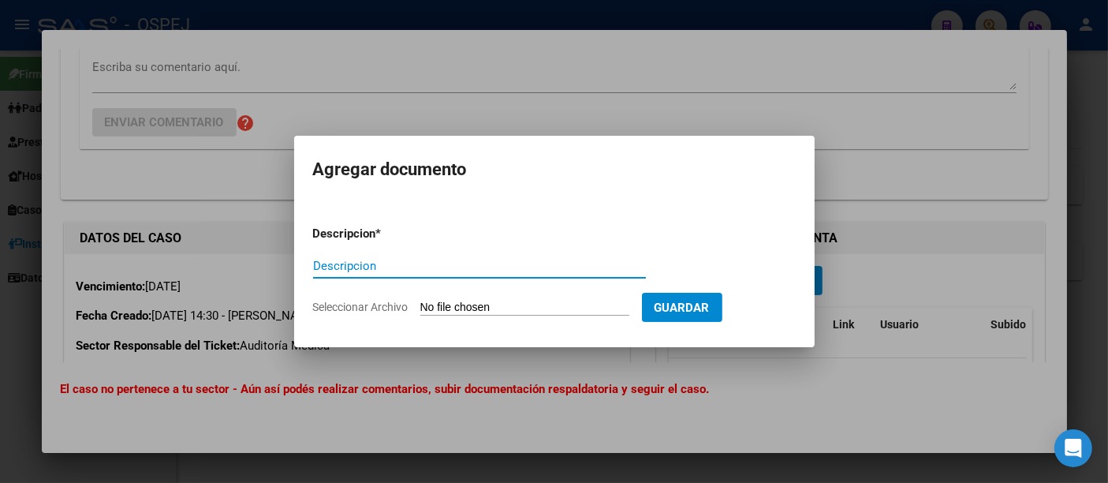
type input "P"
type input "DIU"
click at [471, 304] on input "Seleccionar Archivo" at bounding box center [524, 307] width 209 height 15
type input "C:\fakepath\2.pdf"
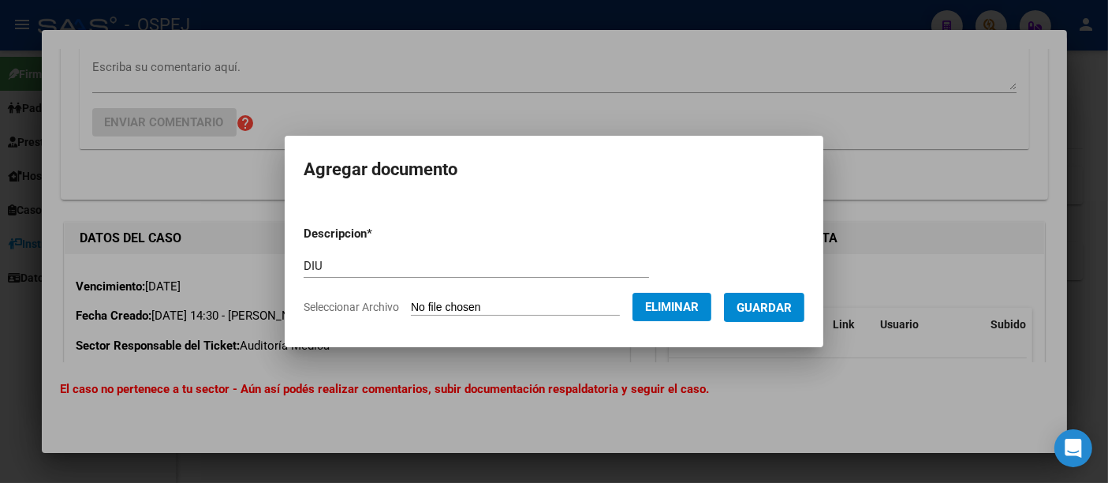
click at [769, 306] on span "Guardar" at bounding box center [763, 307] width 55 height 14
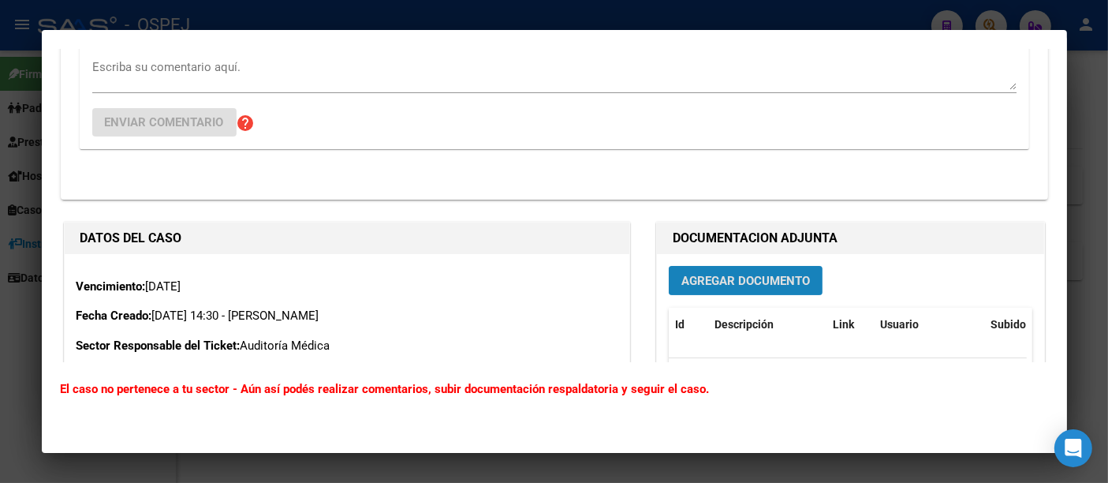
click at [698, 281] on span "Agregar Documento" at bounding box center [745, 281] width 129 height 14
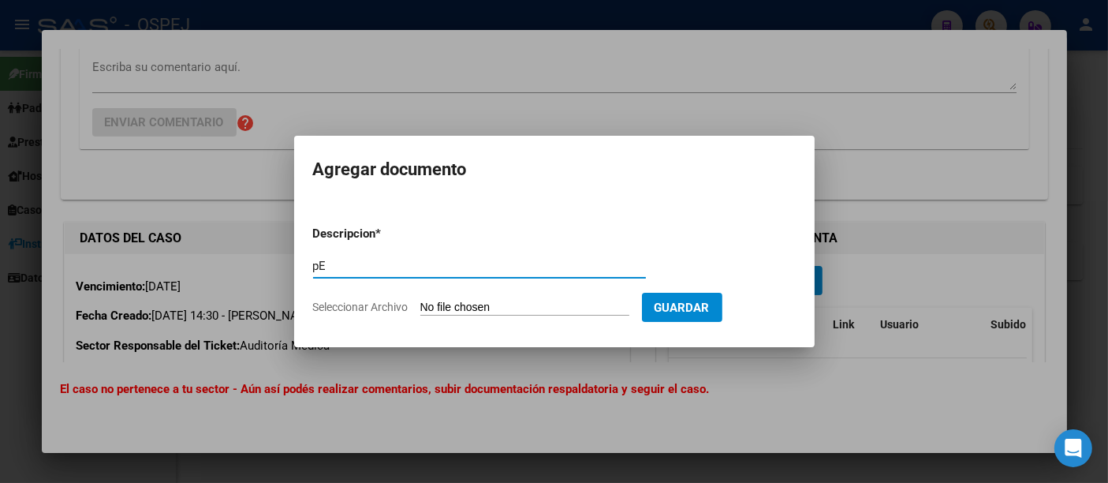
type input "p"
type input "Pedido de autorización p/colcoación de DIU"
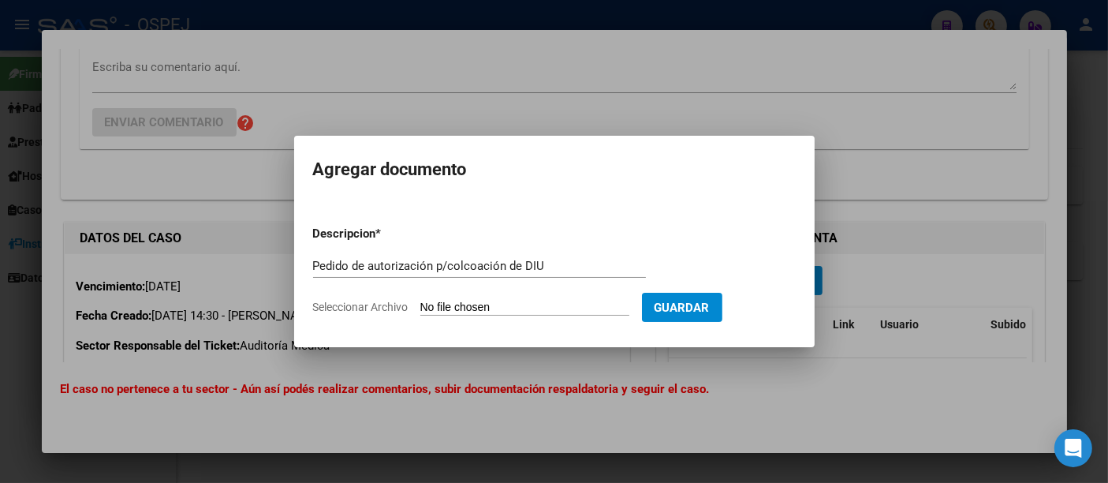
click at [442, 308] on input "Seleccionar Archivo" at bounding box center [524, 307] width 209 height 15
type input "C:\fakepath\3.pdf"
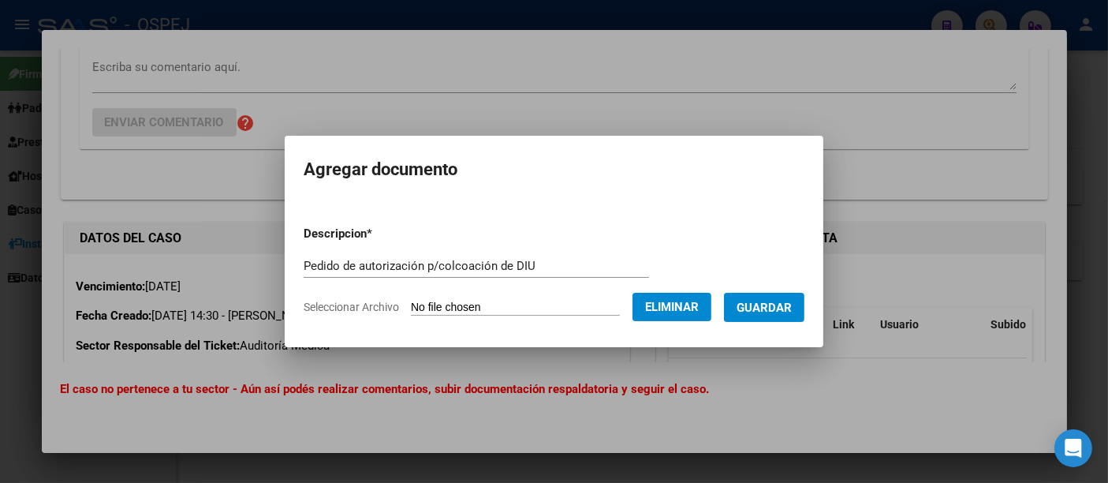
drag, startPoint x: 774, startPoint y: 308, endPoint x: 780, endPoint y: 298, distance: 11.4
click at [780, 298] on button "Guardar" at bounding box center [764, 307] width 80 height 29
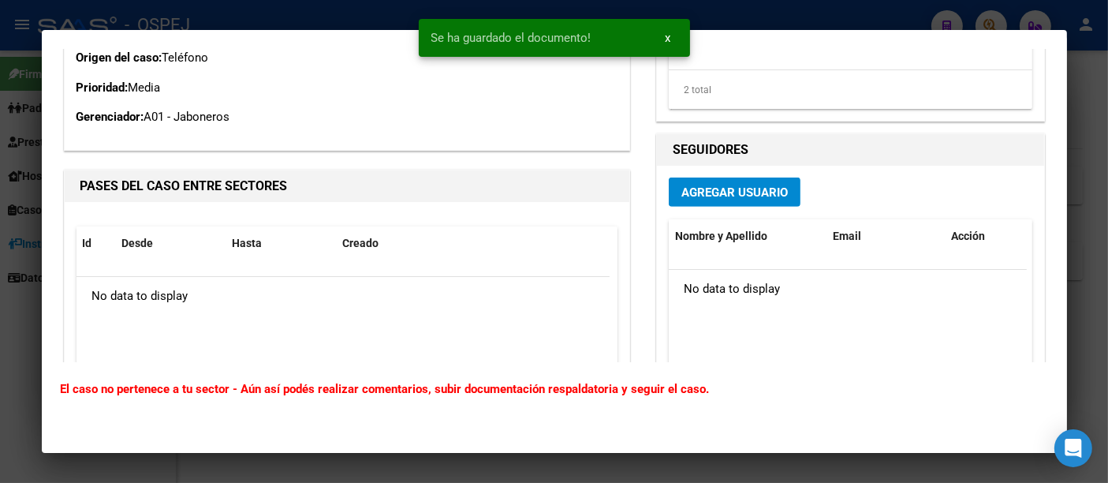
scroll to position [700, 0]
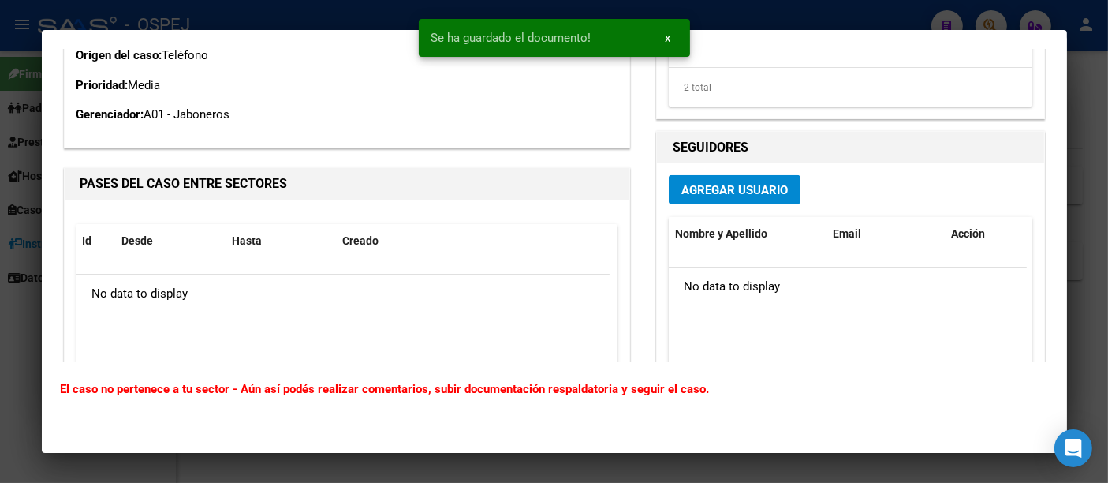
click at [711, 184] on span "Agregar Usuario" at bounding box center [734, 190] width 106 height 14
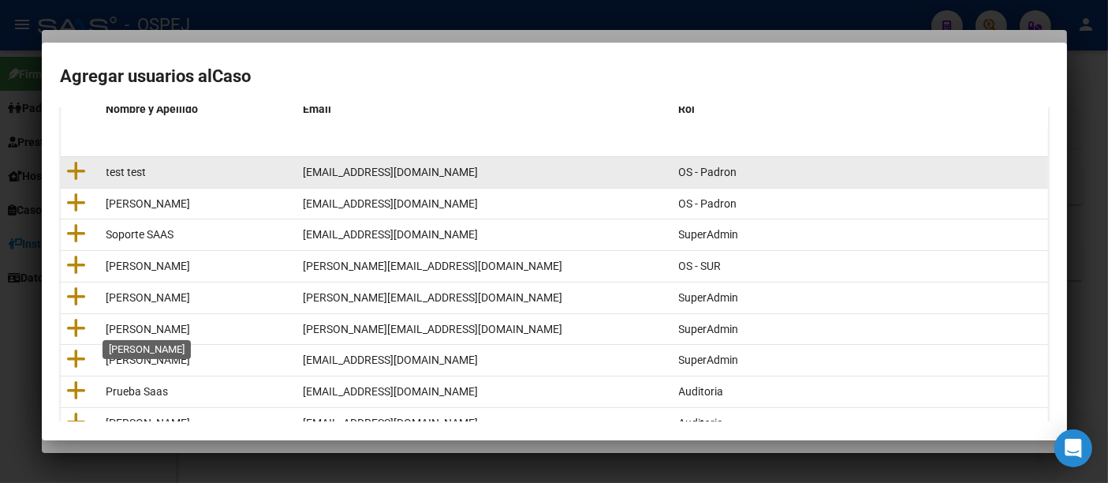
scroll to position [263, 0]
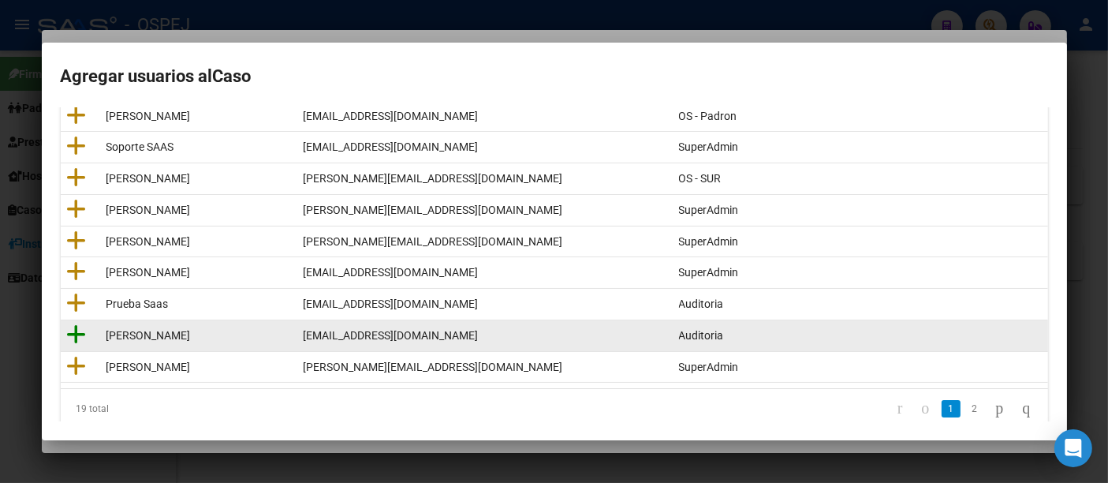
click at [73, 330] on icon at bounding box center [77, 334] width 20 height 22
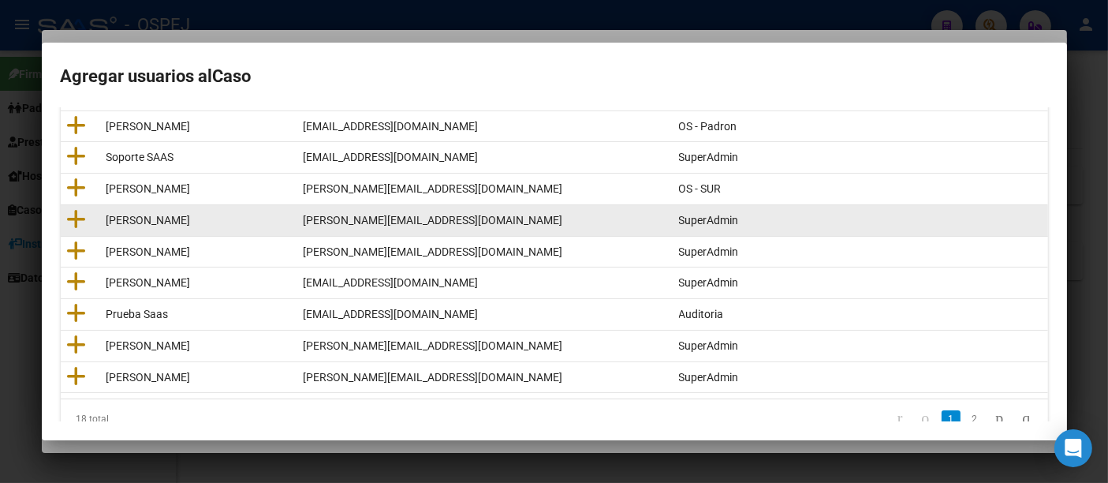
scroll to position [279, 0]
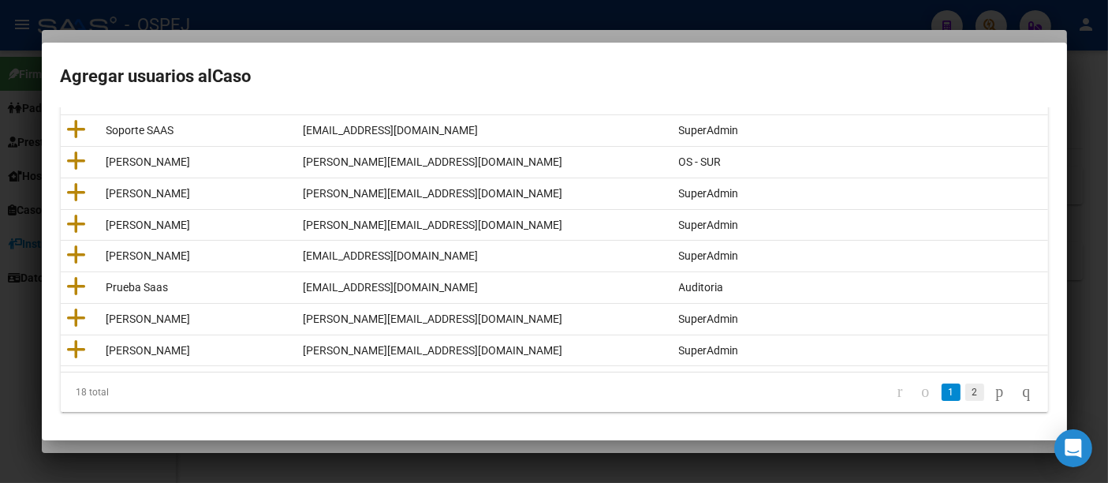
click at [965, 390] on link "2" at bounding box center [974, 391] width 19 height 17
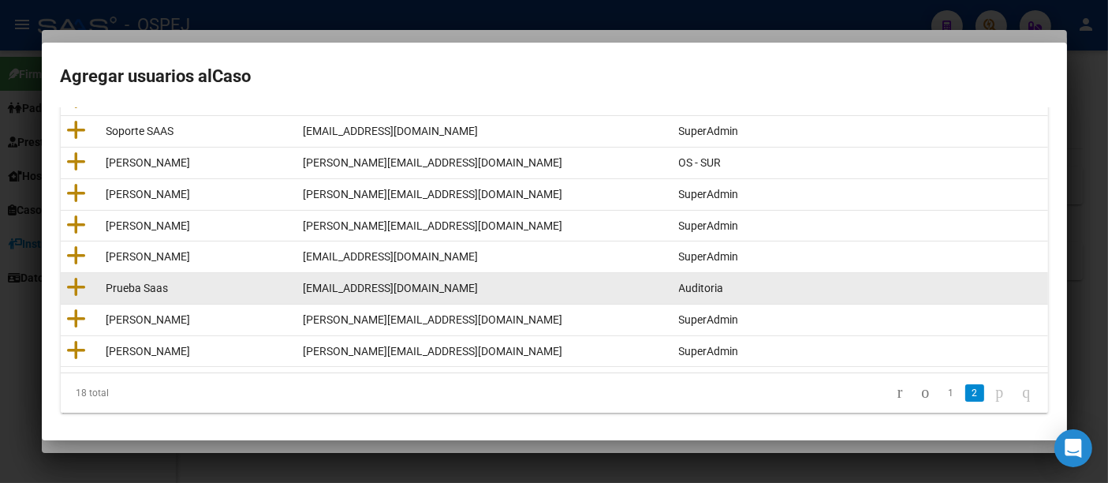
scroll to position [216, 0]
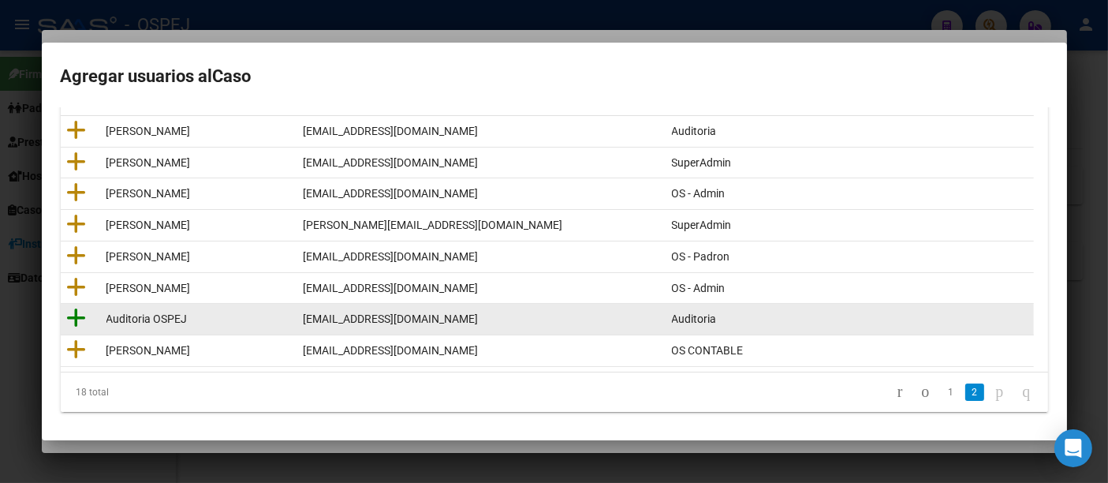
click at [79, 313] on icon at bounding box center [77, 318] width 20 height 22
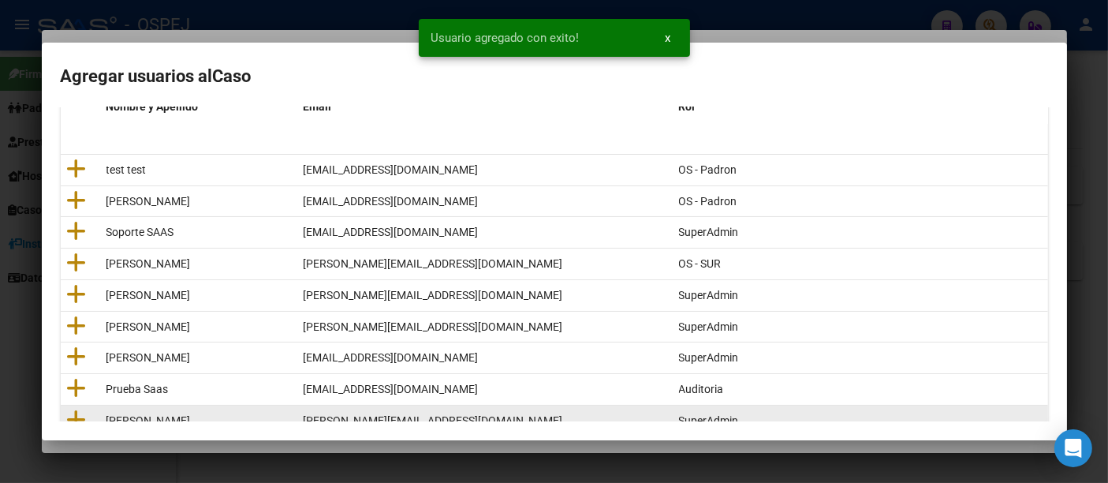
scroll to position [279, 0]
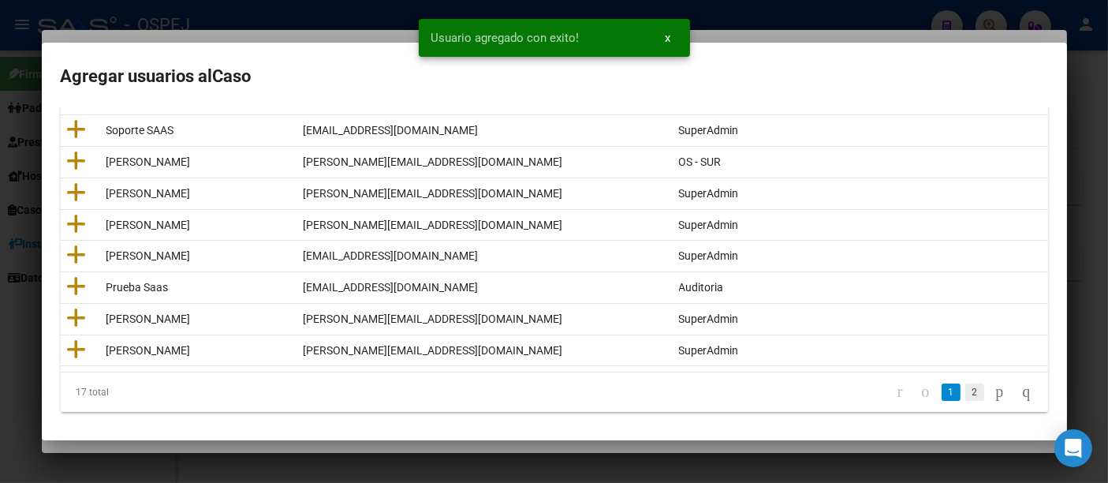
click at [965, 386] on link "2" at bounding box center [974, 391] width 19 height 17
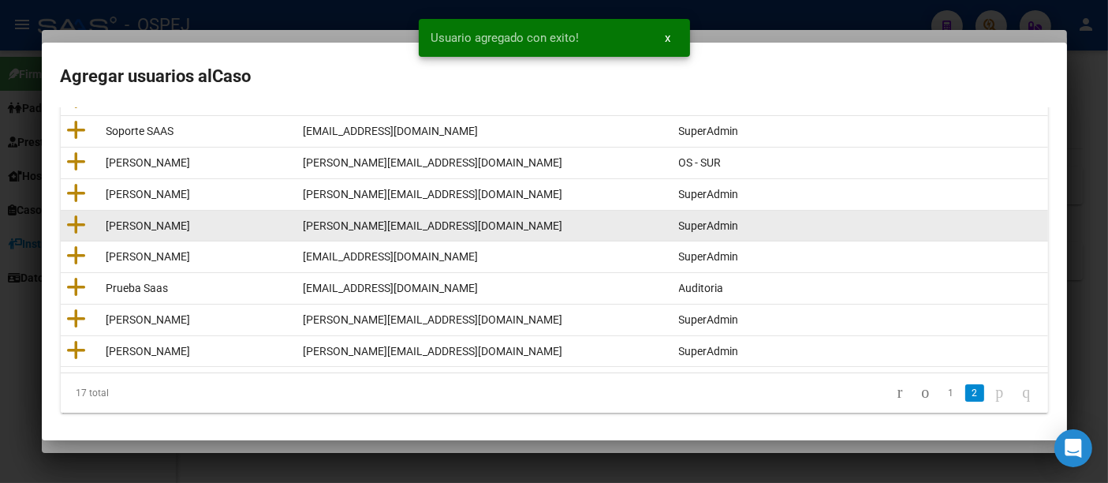
scroll to position [185, 0]
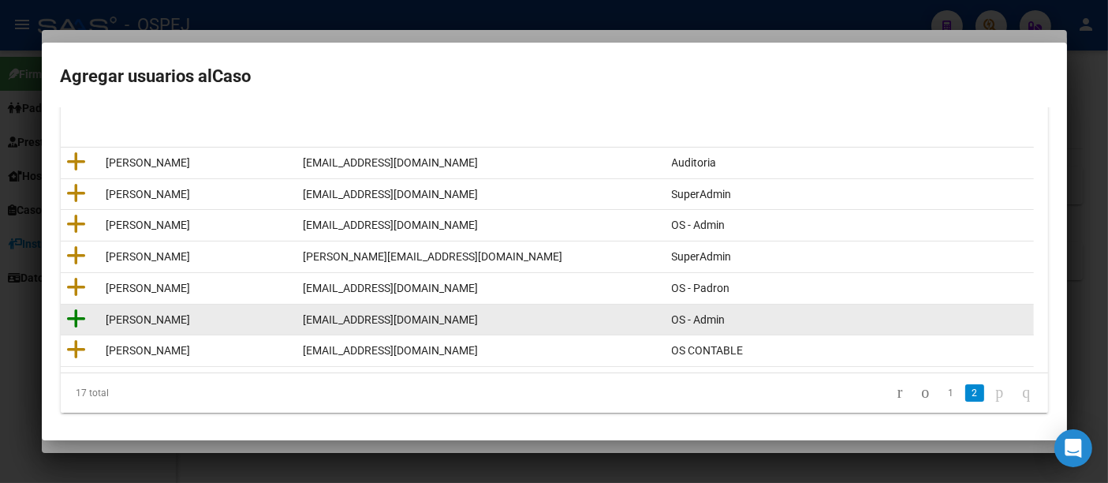
click at [80, 316] on icon at bounding box center [77, 319] width 20 height 22
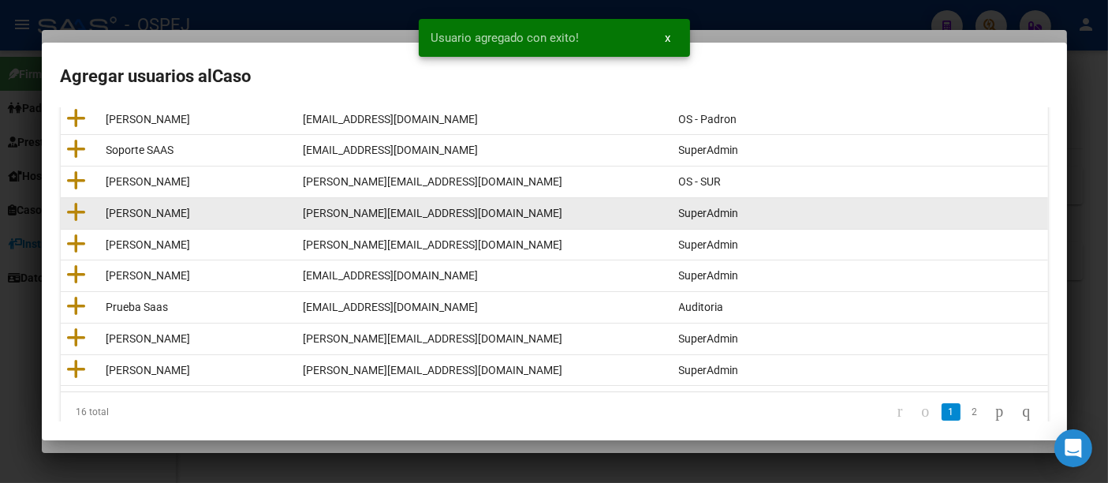
scroll to position [279, 0]
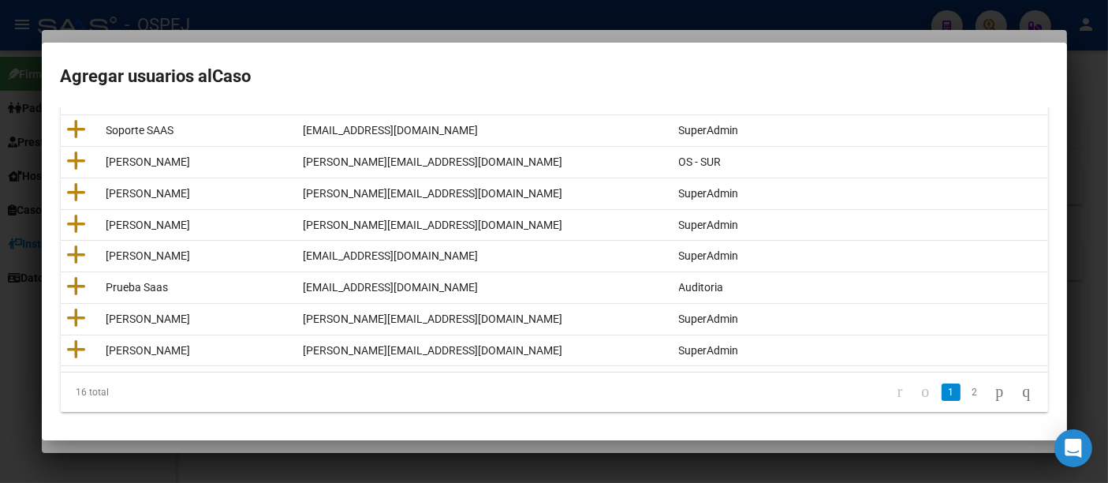
click at [786, 24] on div at bounding box center [554, 241] width 1108 height 483
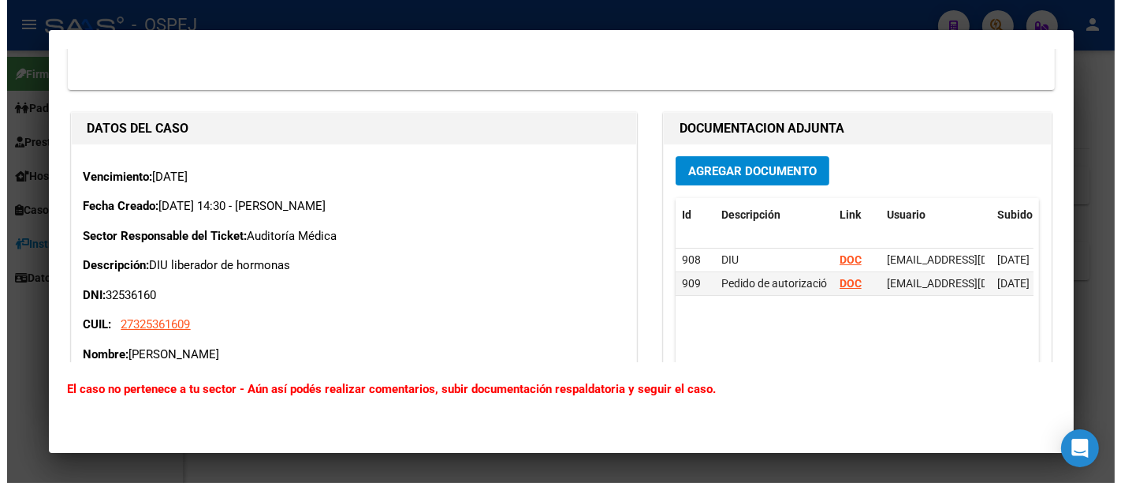
scroll to position [350, 0]
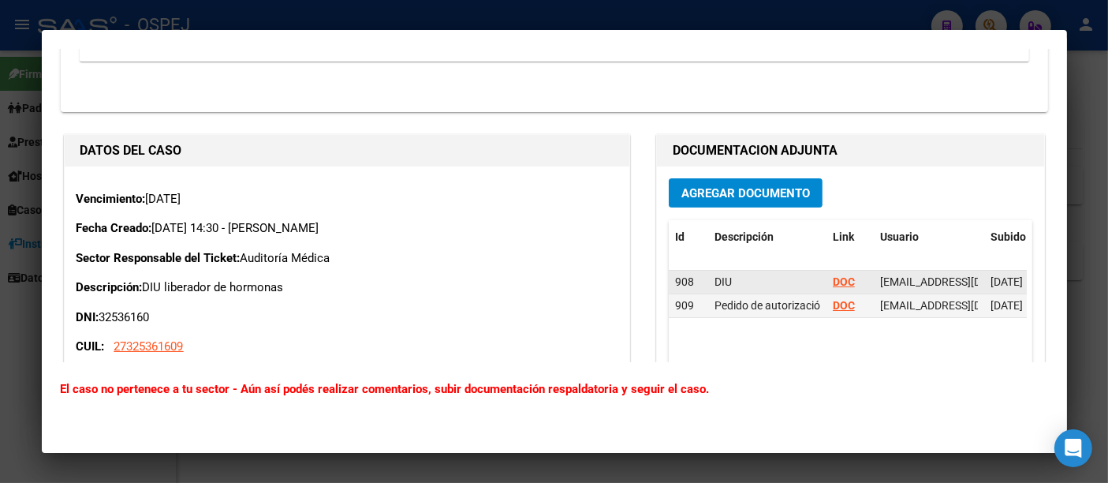
click at [833, 276] on strong "DOC" at bounding box center [844, 281] width 22 height 13
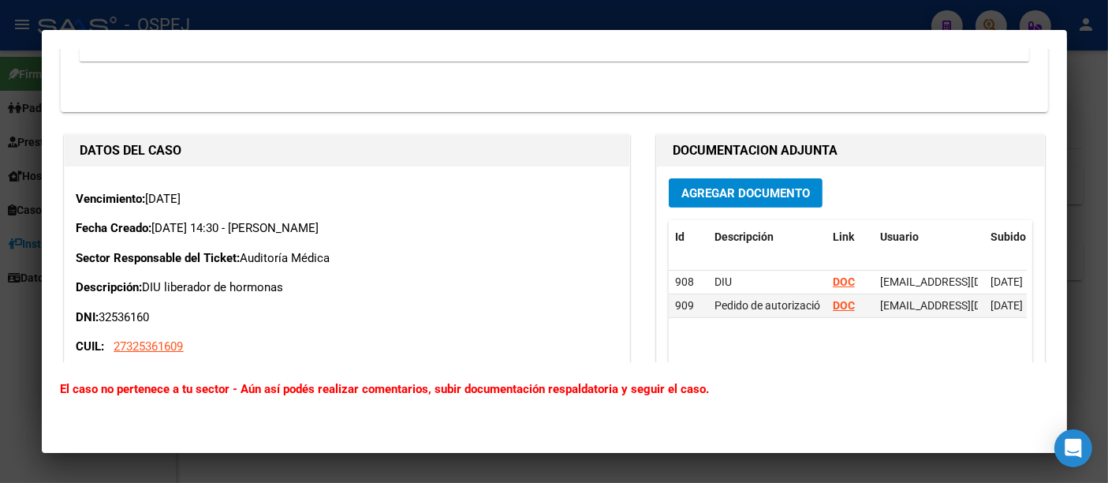
click at [599, 17] on div at bounding box center [554, 241] width 1108 height 483
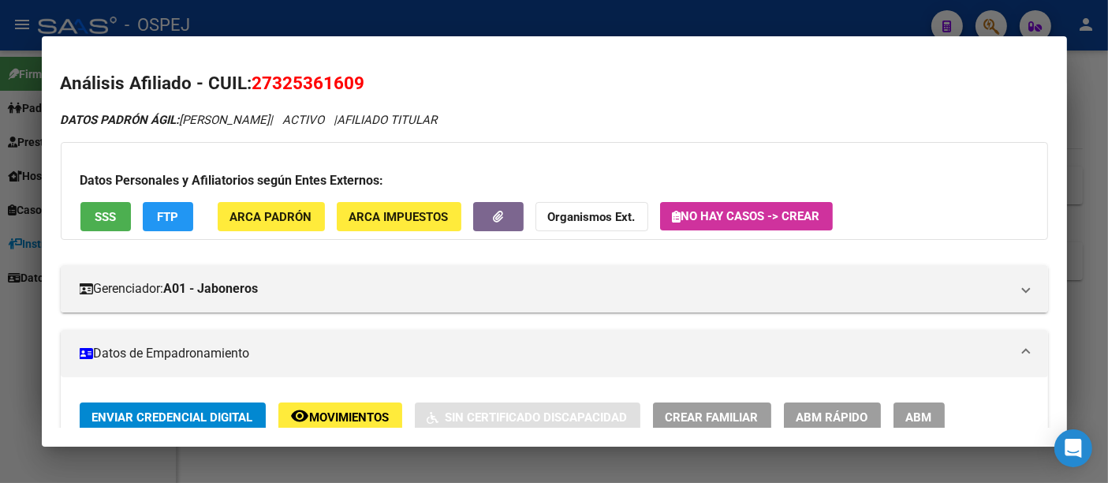
click at [599, 13] on div at bounding box center [554, 241] width 1108 height 483
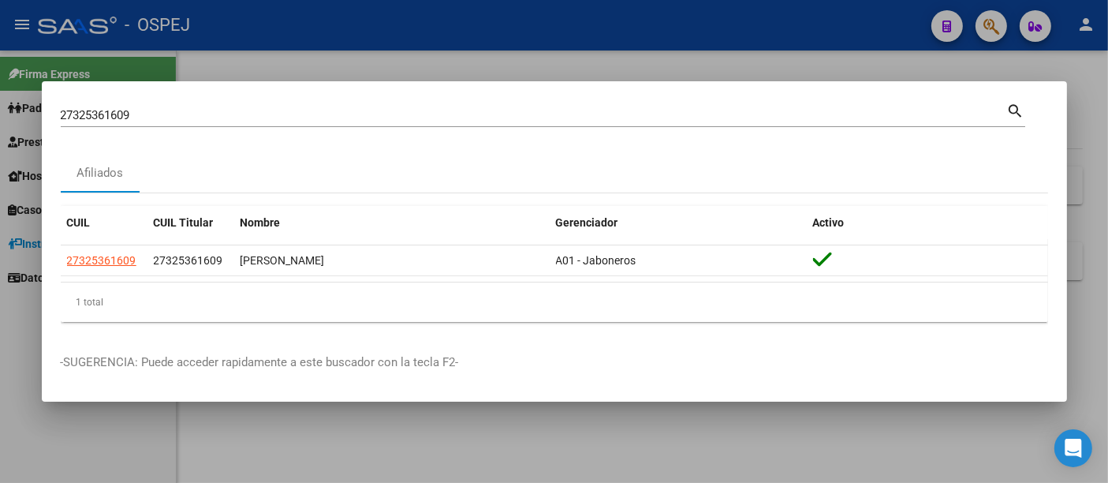
click at [227, 37] on div at bounding box center [554, 241] width 1108 height 483
